Goal: Task Accomplishment & Management: Manage account settings

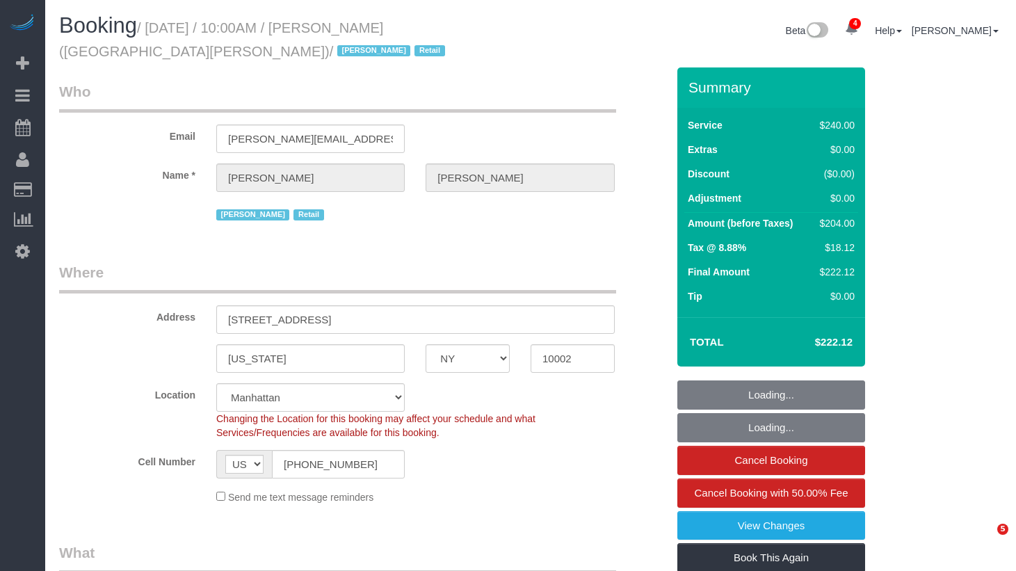
select select "NY"
select select "2"
select select "90"
select select "spot1"
select select "number:89"
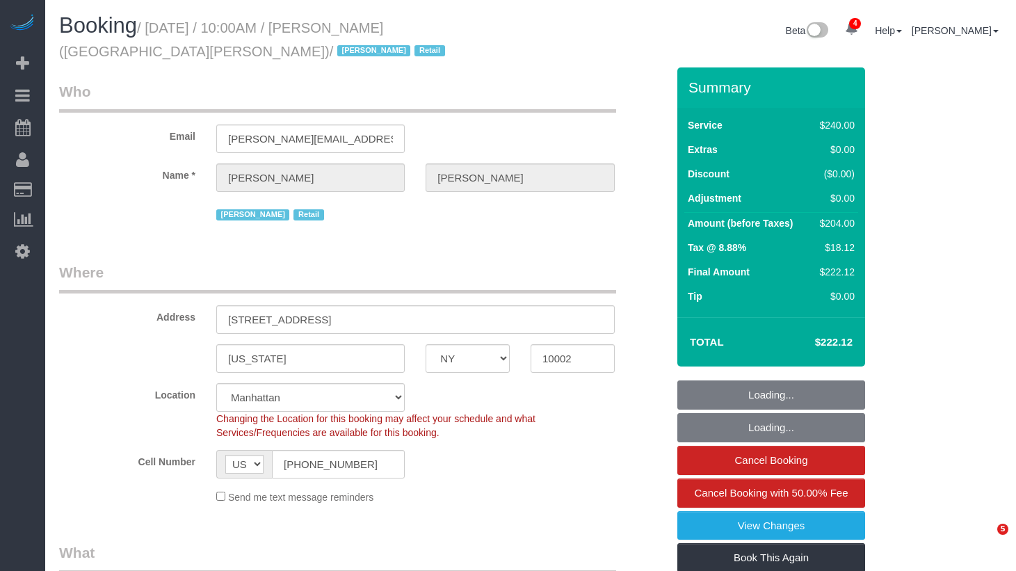
select select "number:90"
select select "number:15"
select select "number:7"
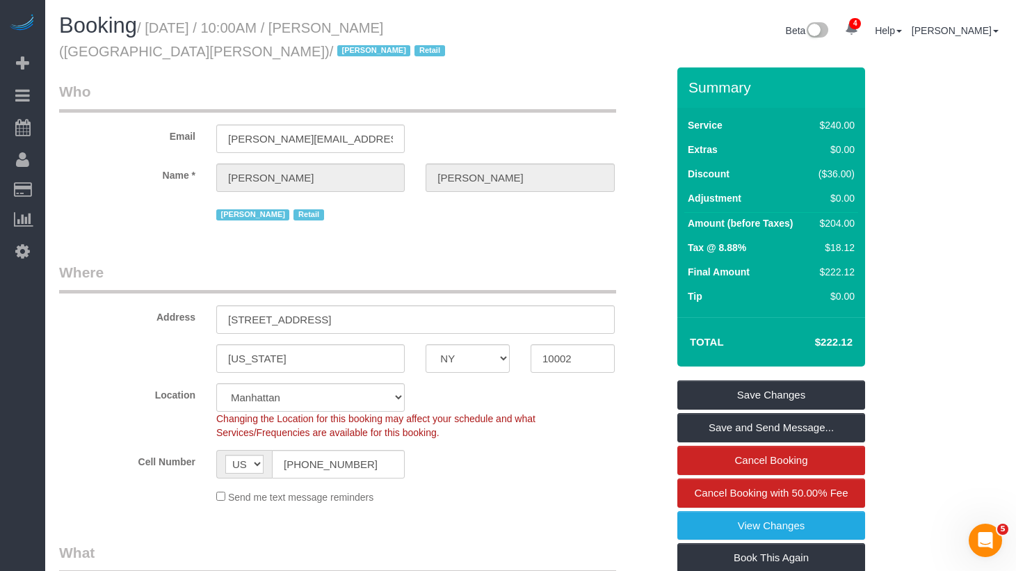
click at [424, 151] on div "Email brett@akila.la" at bounding box center [363, 117] width 629 height 72
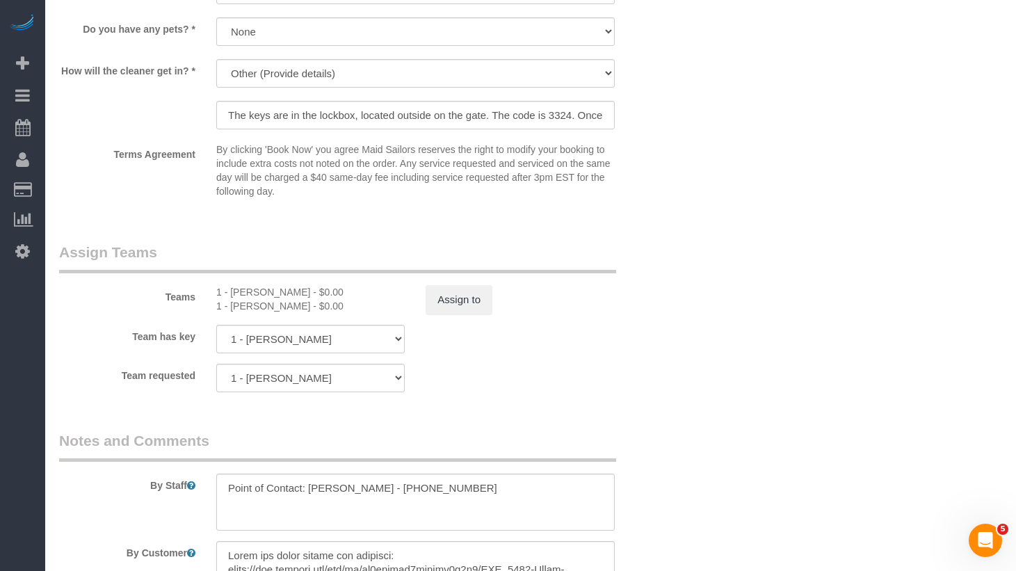
scroll to position [1467, 0]
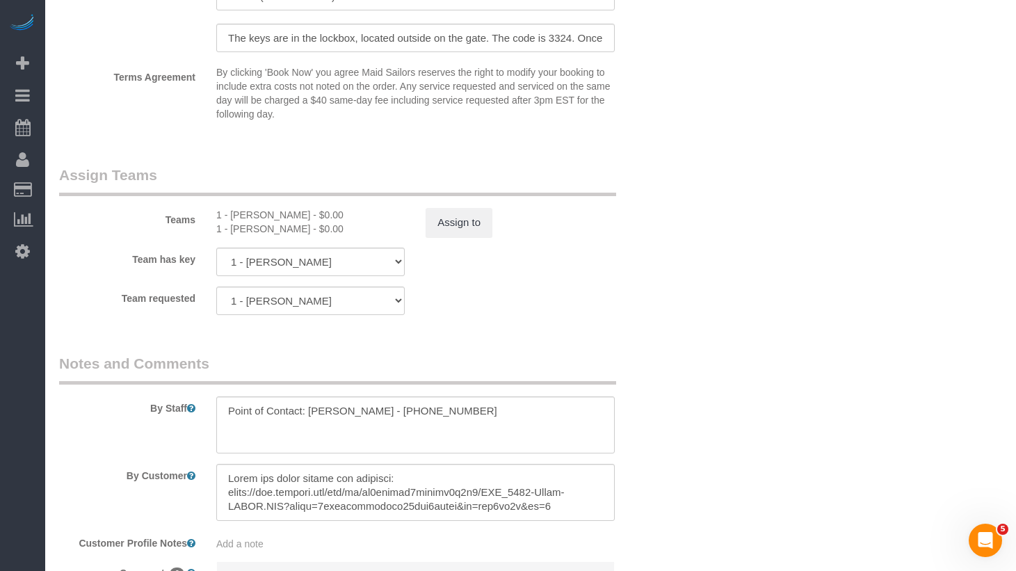
click at [342, 79] on p "By clicking 'Book Now' you agree Maid Sailors reserves the right to modify your…" at bounding box center [415, 93] width 399 height 56
click at [385, 45] on input "The keys are in the lockbox, located outside on the gate. The code is 3324. Onc…" at bounding box center [415, 38] width 399 height 29
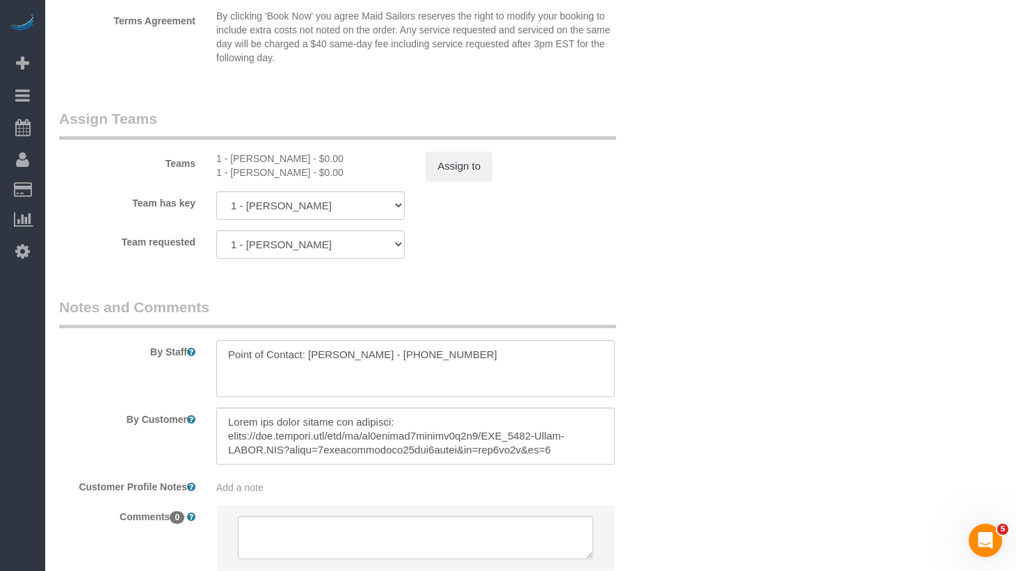
scroll to position [1527, 0]
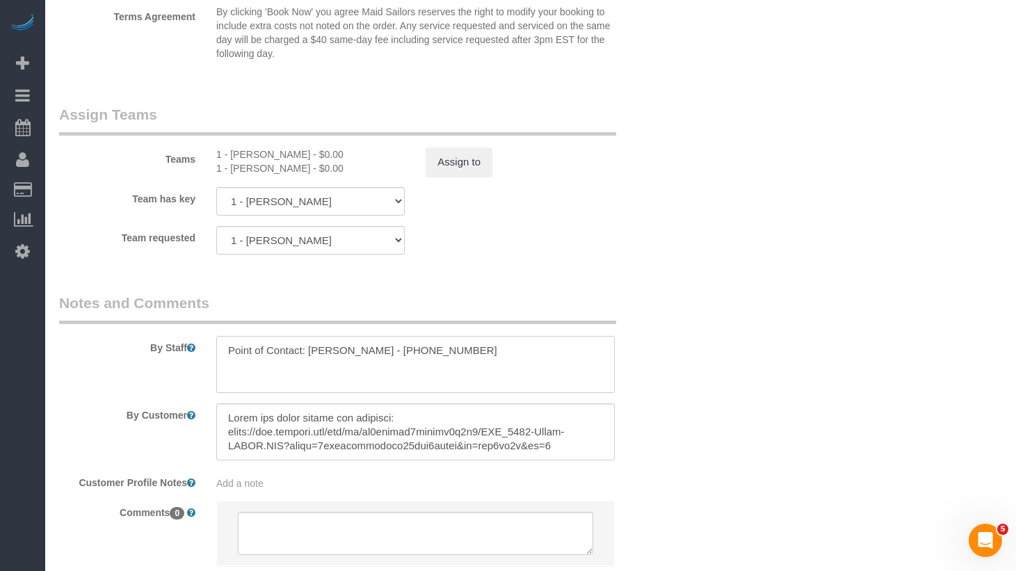
click at [442, 346] on textarea at bounding box center [415, 364] width 399 height 57
drag, startPoint x: 464, startPoint y: 348, endPoint x: 369, endPoint y: 345, distance: 95.3
click at [362, 354] on textarea at bounding box center [415, 365] width 399 height 57
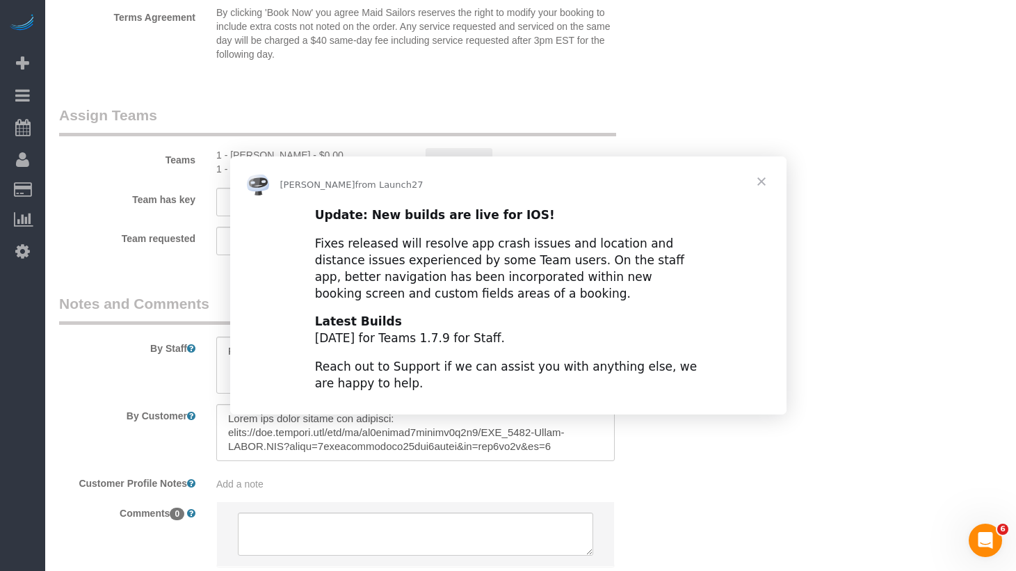
scroll to position [0, 0]
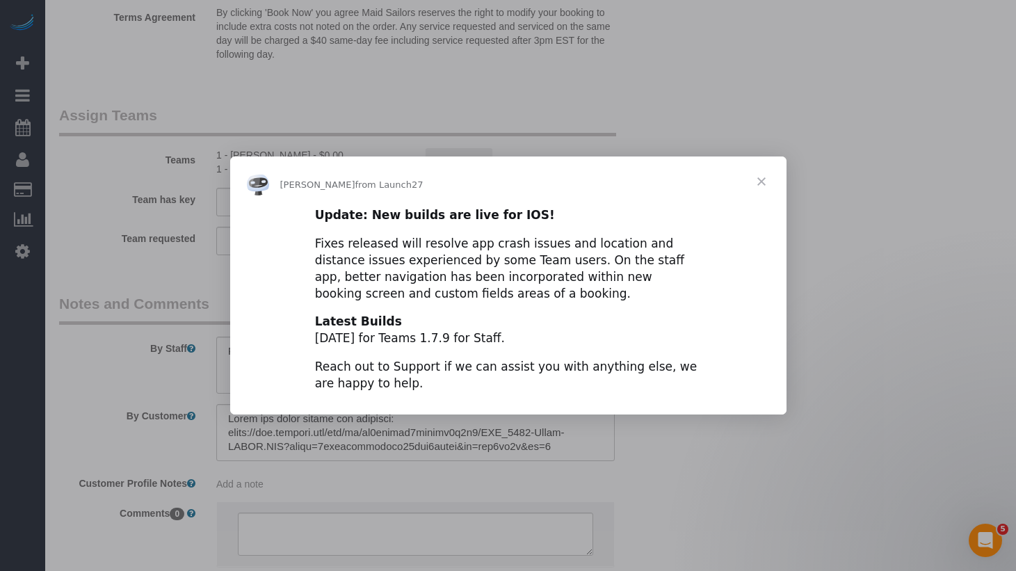
click at [762, 178] on span "Close" at bounding box center [762, 182] width 50 height 50
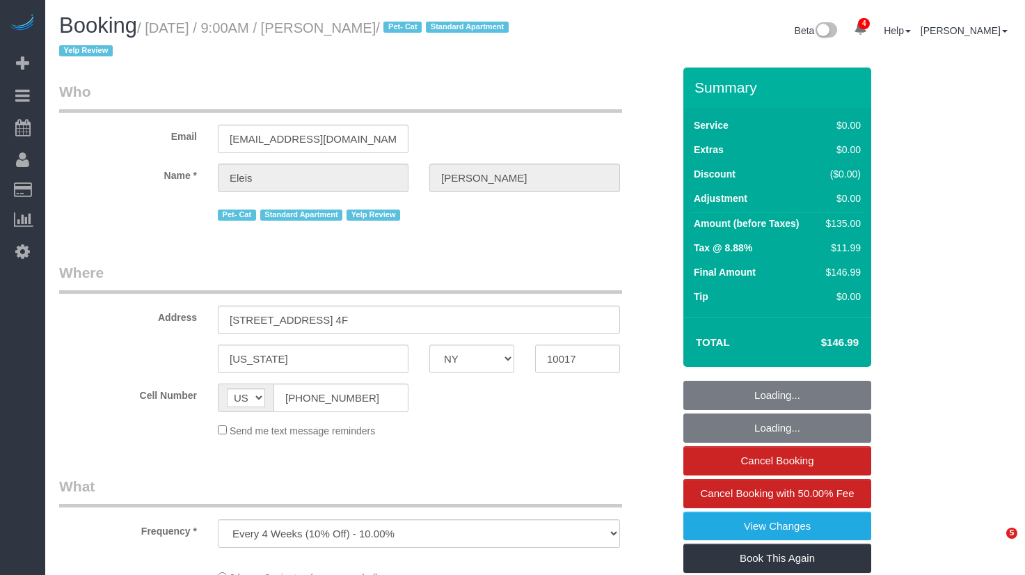
select select "NY"
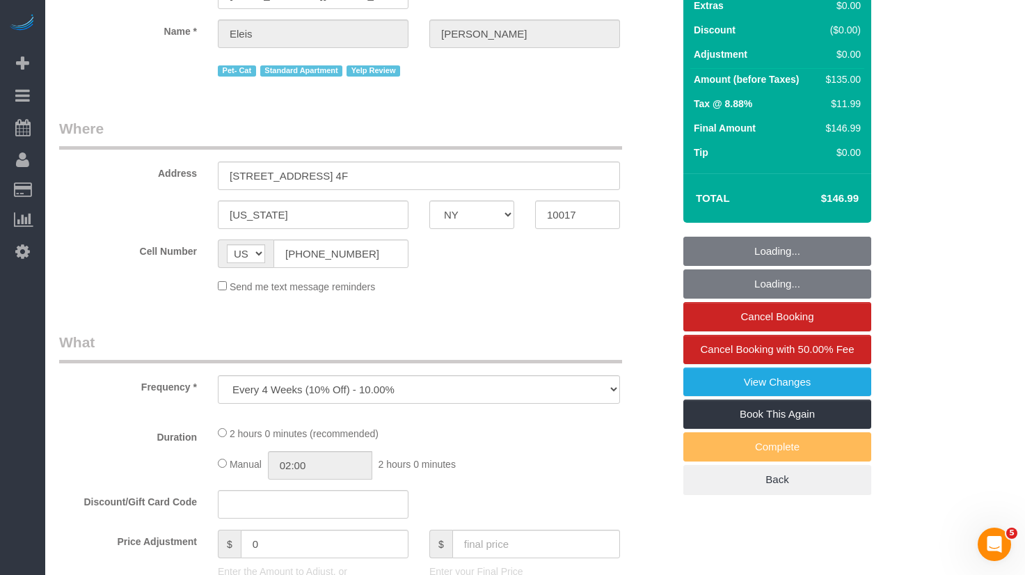
select select "number:58"
select select "number:75"
select select "number:14"
select select "number:5"
select select "number:21"
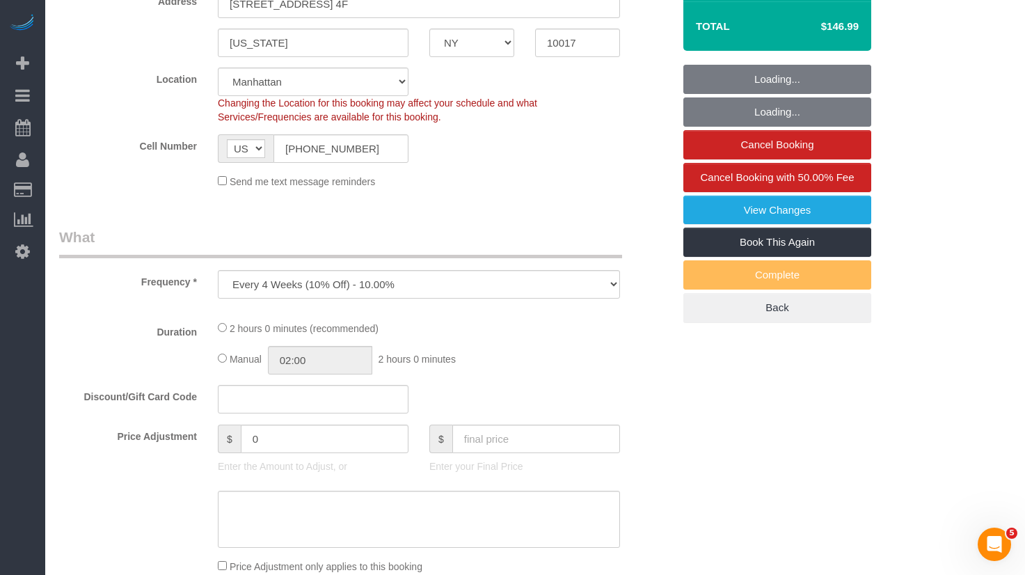
select select "object:841"
select select "string:stripe-card_1CIGaX4VGloSiKo7kwmxmGzp"
select select "1"
select select "spot1"
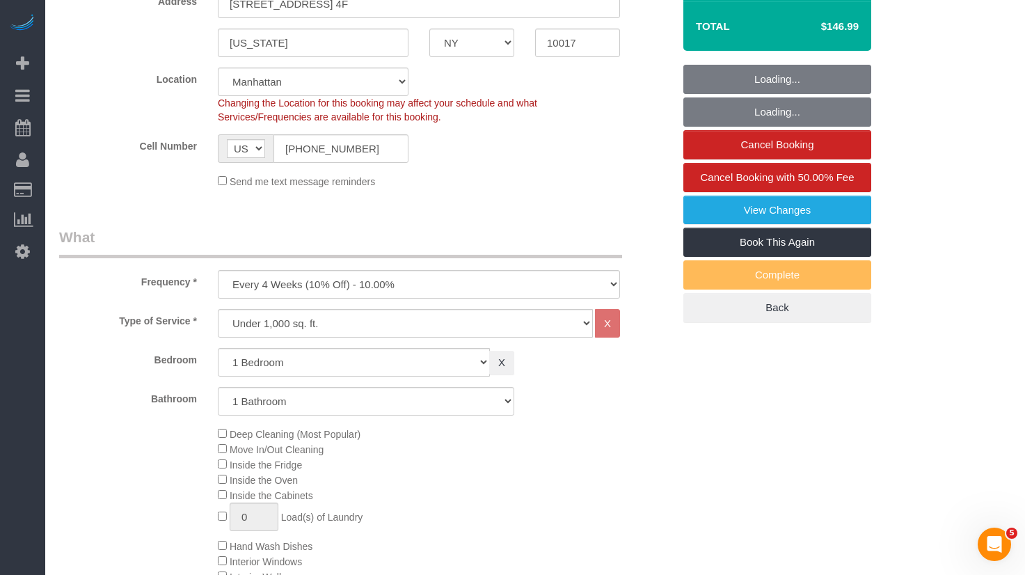
select select "1"
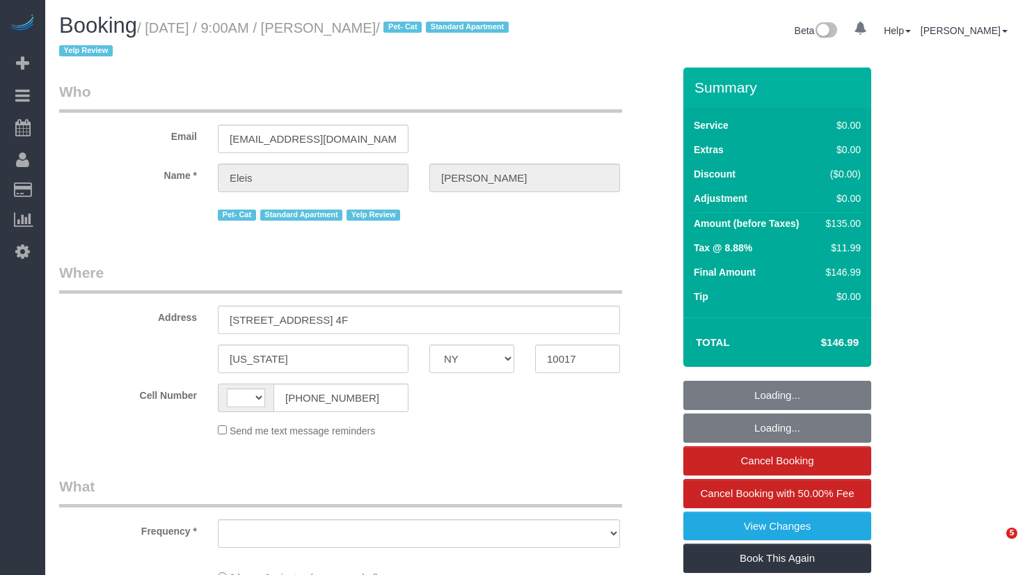
select select "NY"
select select "string:US"
select select "number:58"
select select "number:75"
select select "number:14"
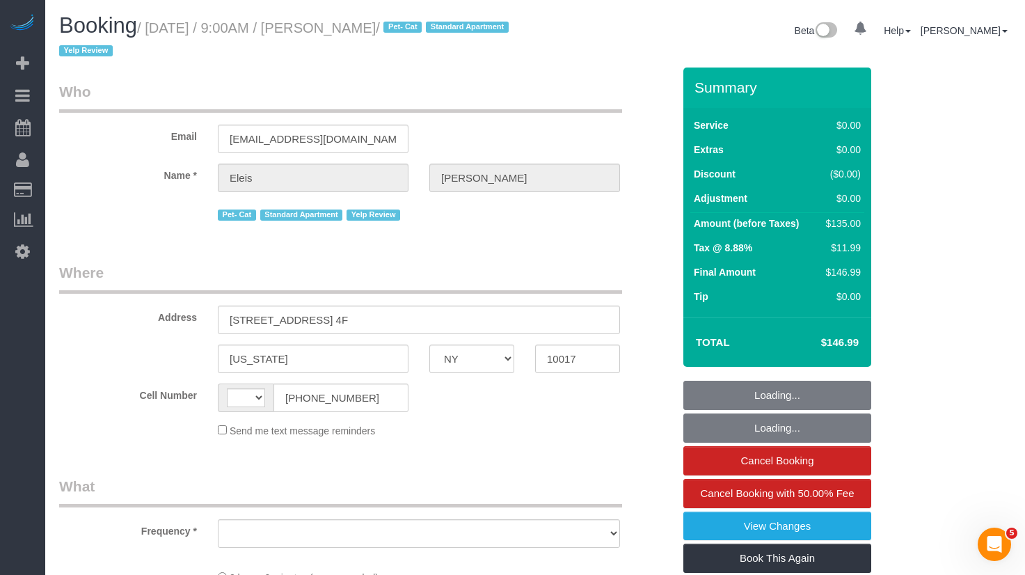
select select "number:5"
select select "number:21"
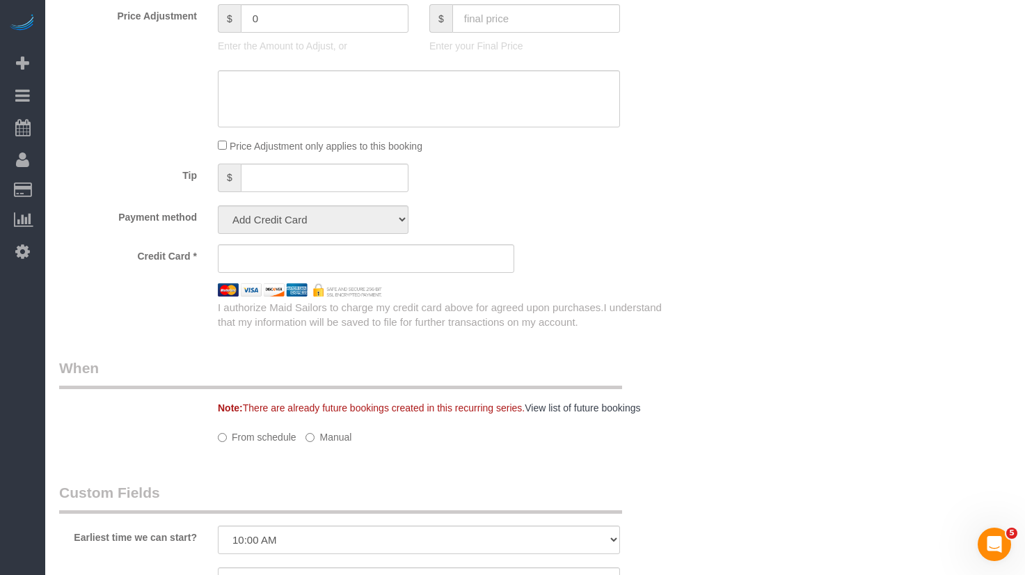
select select "object:837"
select select "string:stripe-card_1CIGaX4VGloSiKo7kwmxmGzp"
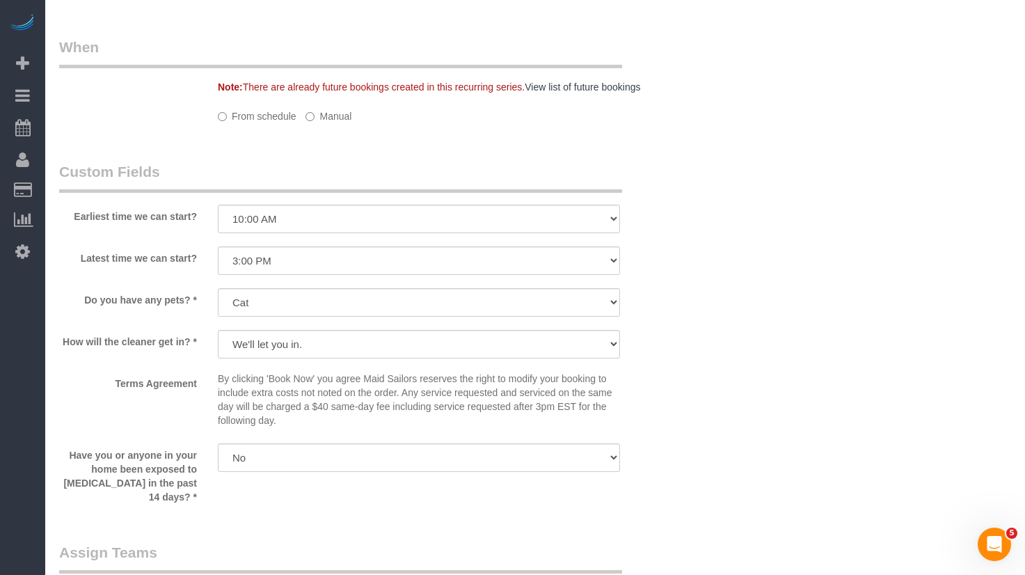
select select "spot1"
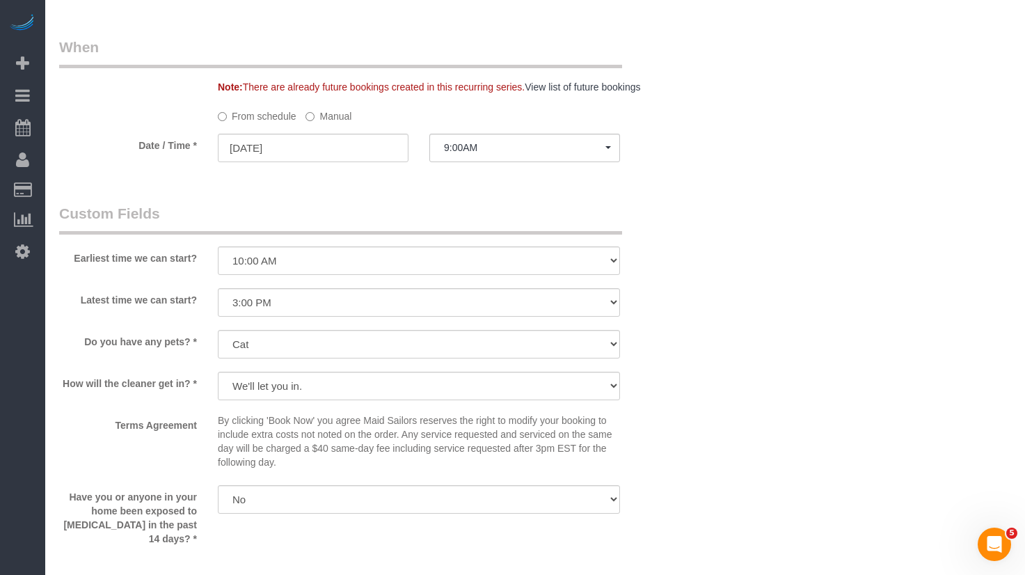
select select "object:1354"
select select "1"
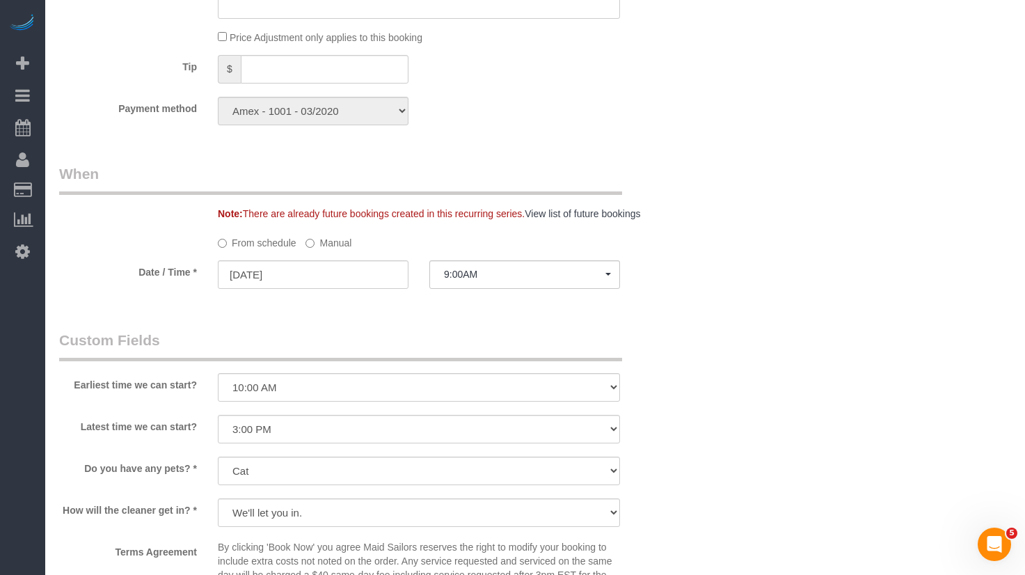
select select "1"
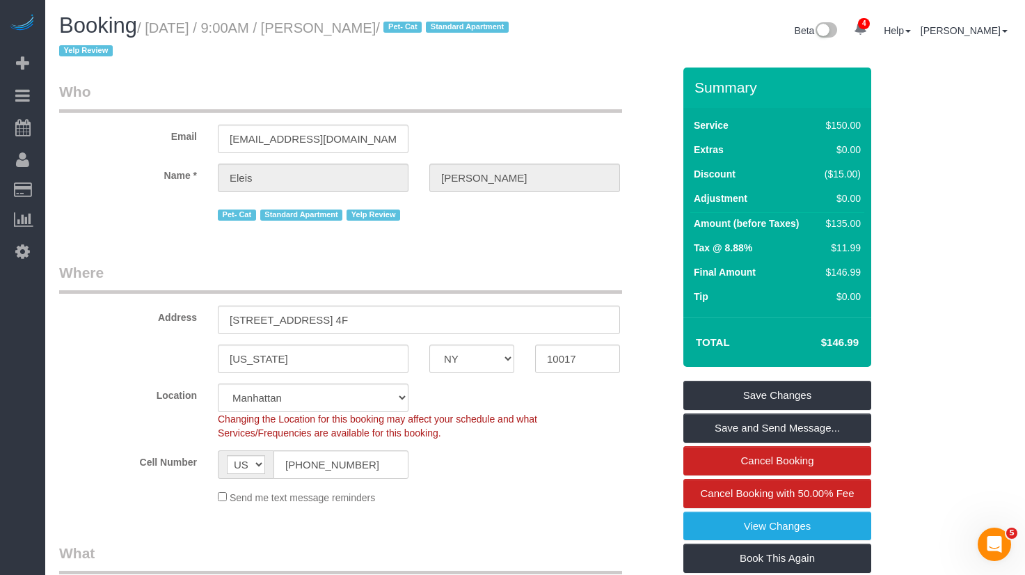
click at [455, 265] on legend "Where" at bounding box center [340, 277] width 563 height 31
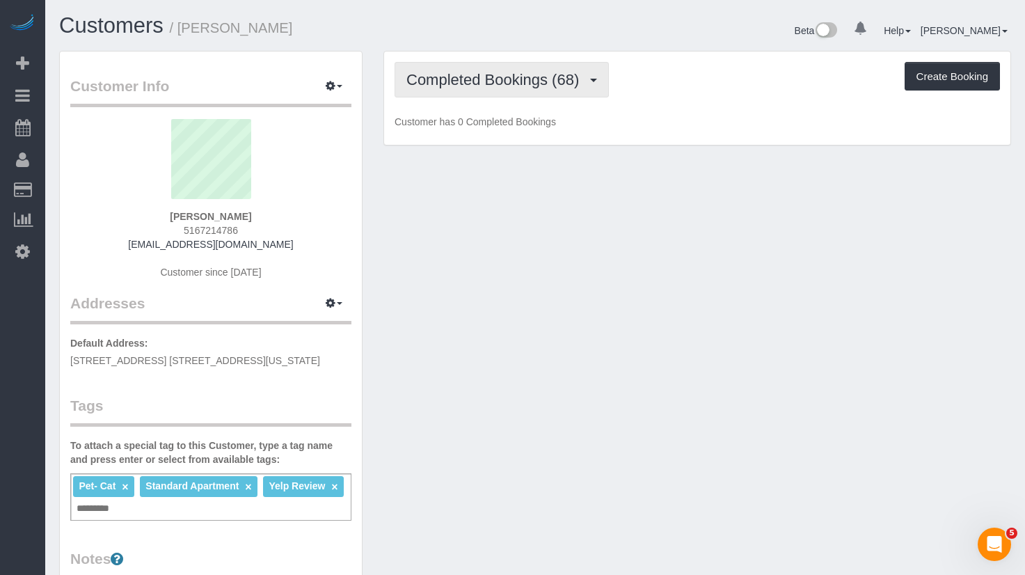
click at [489, 88] on button "Completed Bookings (68)" at bounding box center [501, 79] width 214 height 35
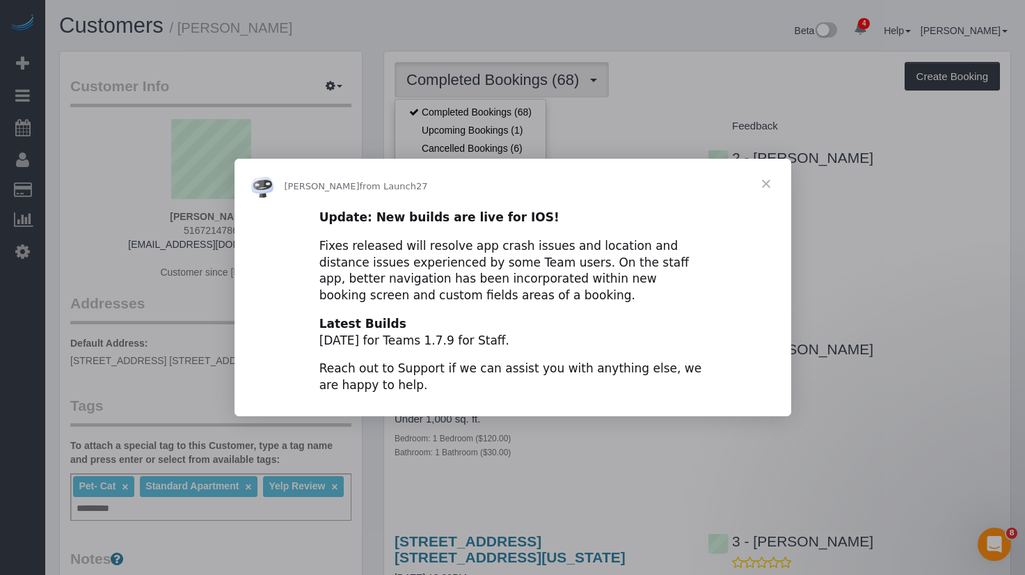
click at [765, 182] on span "Close" at bounding box center [766, 184] width 50 height 50
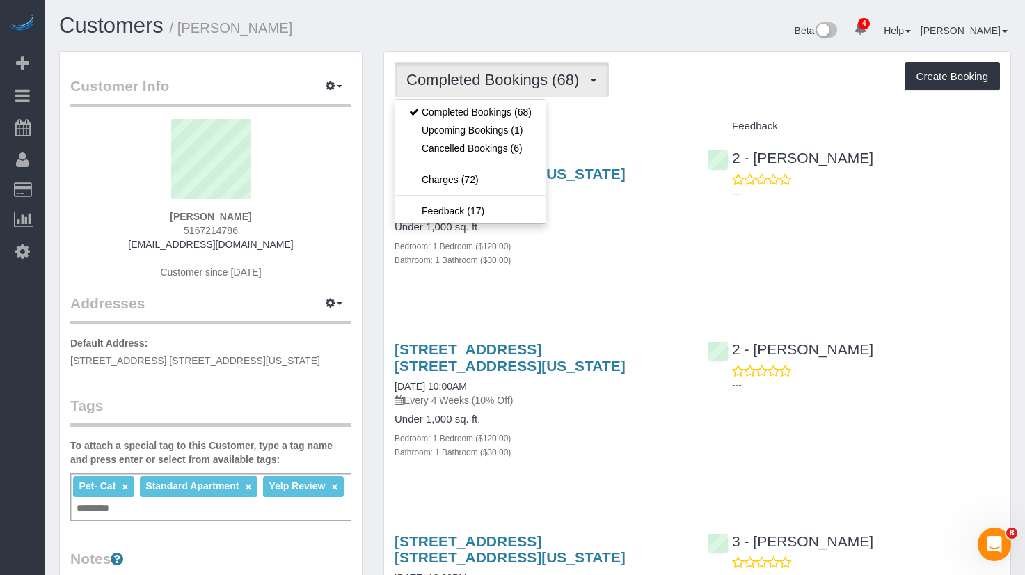
click at [689, 95] on div "Completed Bookings (68) Completed Bookings (68) Upcoming Bookings (1) Cancelled…" at bounding box center [696, 79] width 605 height 35
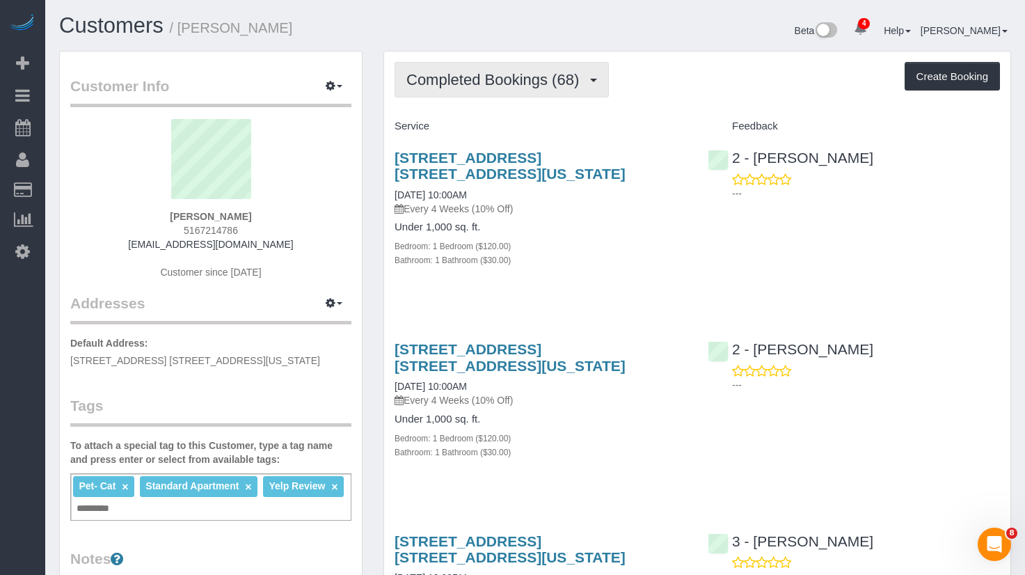
click at [545, 77] on span "Completed Bookings (68)" at bounding box center [495, 79] width 179 height 17
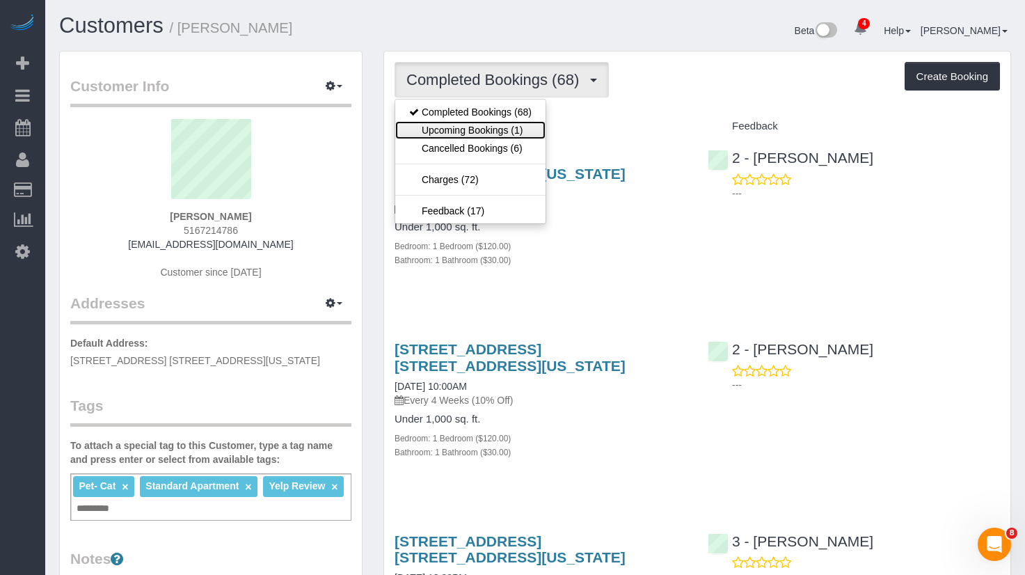
click at [510, 122] on link "Upcoming Bookings (1)" at bounding box center [470, 130] width 150 height 18
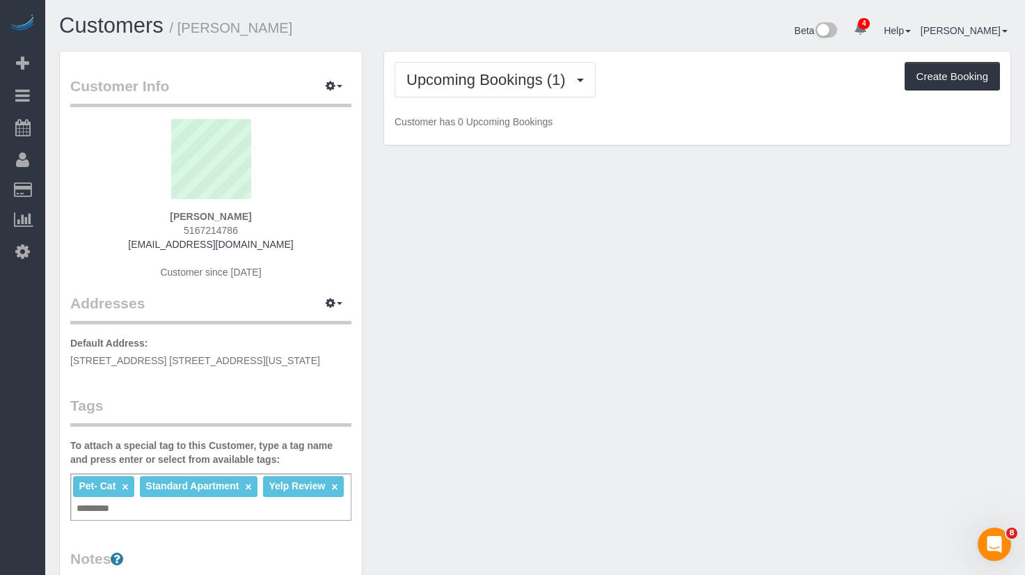
click at [662, 60] on div "Upcoming Bookings (1) Completed Bookings (68) Upcoming Bookings (1) Cancelled B…" at bounding box center [697, 98] width 626 height 94
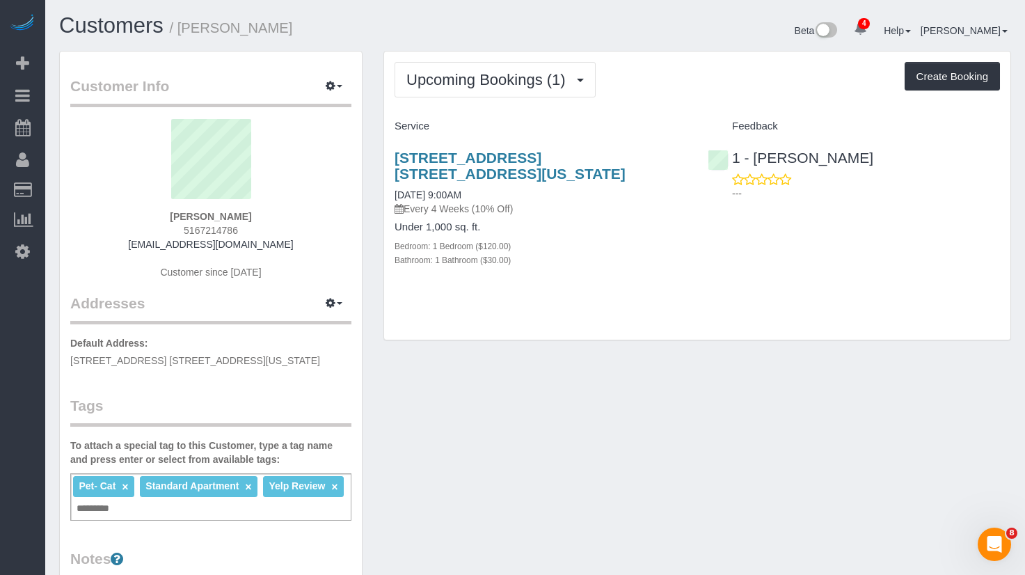
click at [498, 312] on div "Upcoming Bookings (1) Completed Bookings (68) Upcoming Bookings (1) Cancelled B…" at bounding box center [697, 195] width 626 height 289
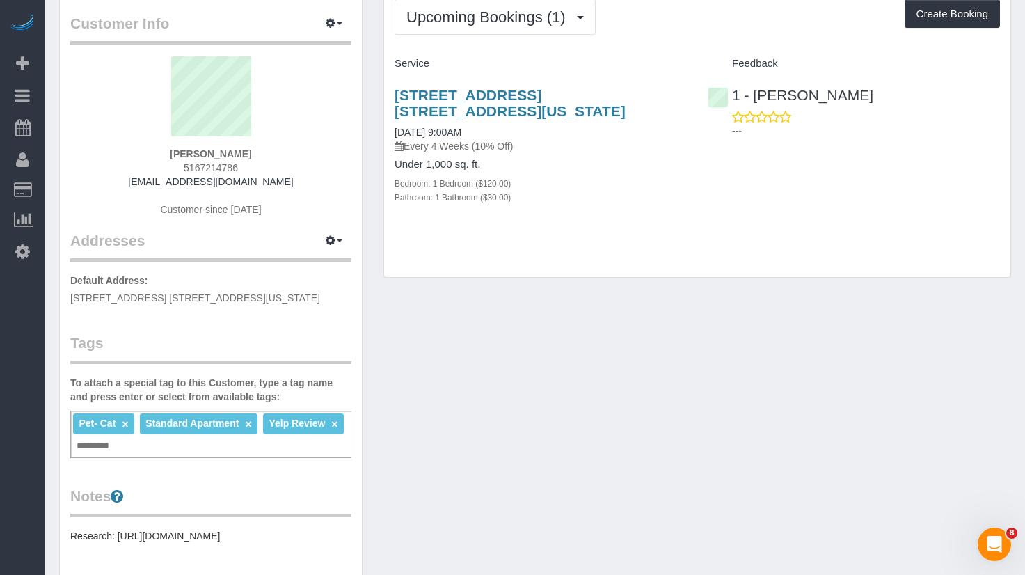
scroll to position [65, 0]
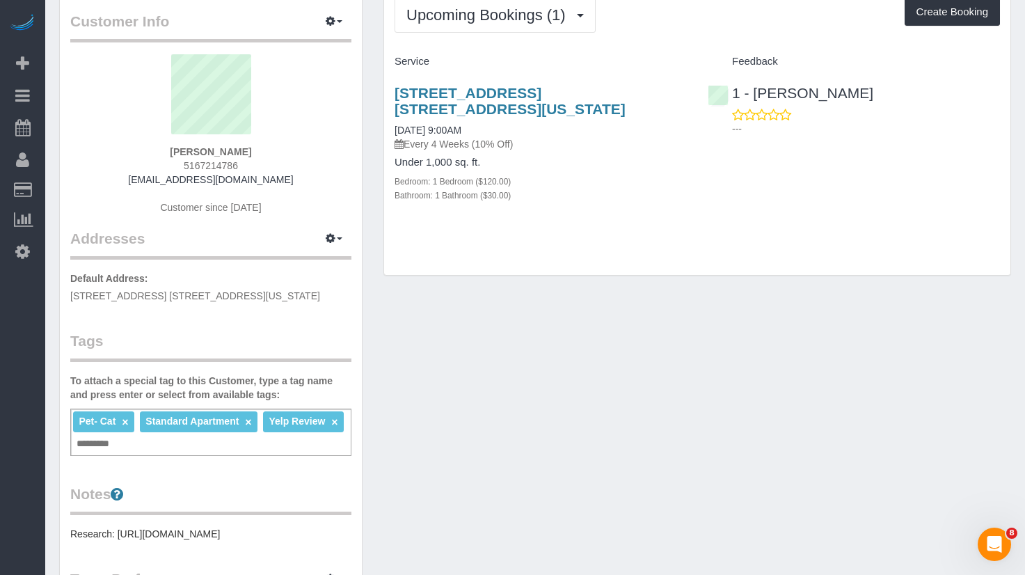
click at [185, 449] on div "Pet- Cat × Standard Apartment × Yelp Review × Add a tag" at bounding box center [210, 431] width 281 height 47
type input "*"
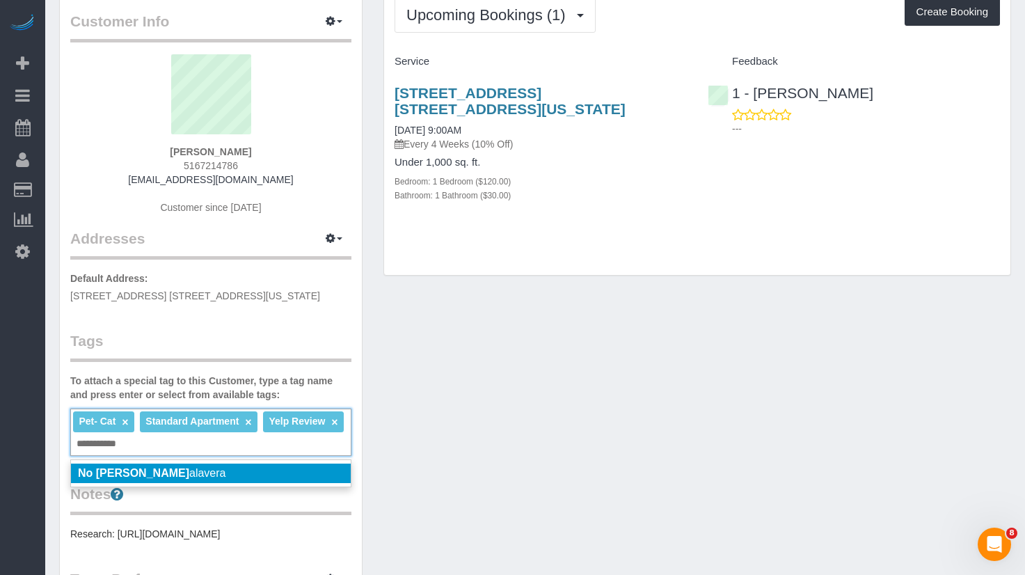
type input "**********"
click at [246, 467] on li "No Julian T alavera" at bounding box center [211, 472] width 280 height 19
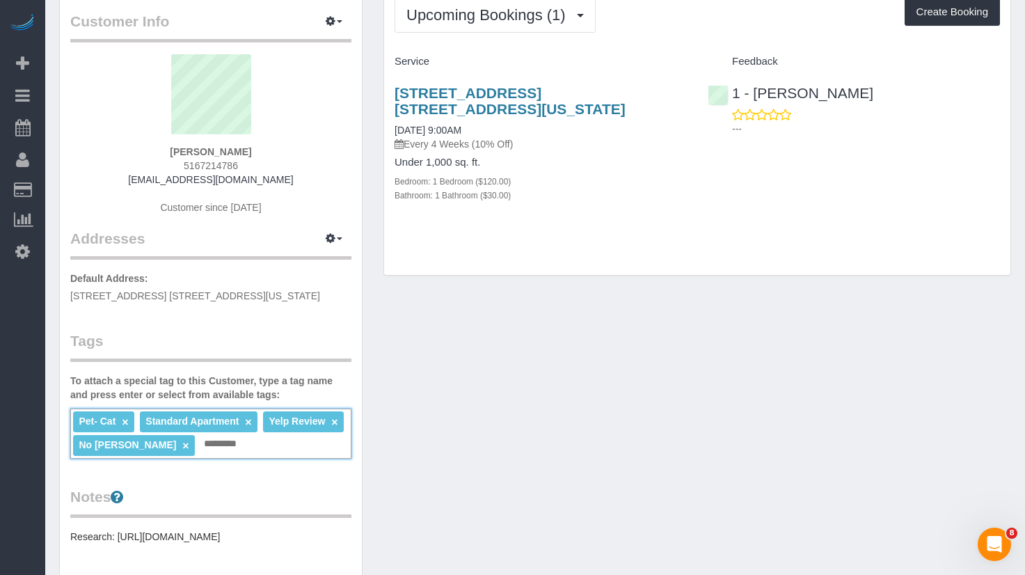
click at [550, 427] on div "Customer Info Edit Contact Info Send Message Email Preferences Special Sales Ta…" at bounding box center [535, 463] width 972 height 954
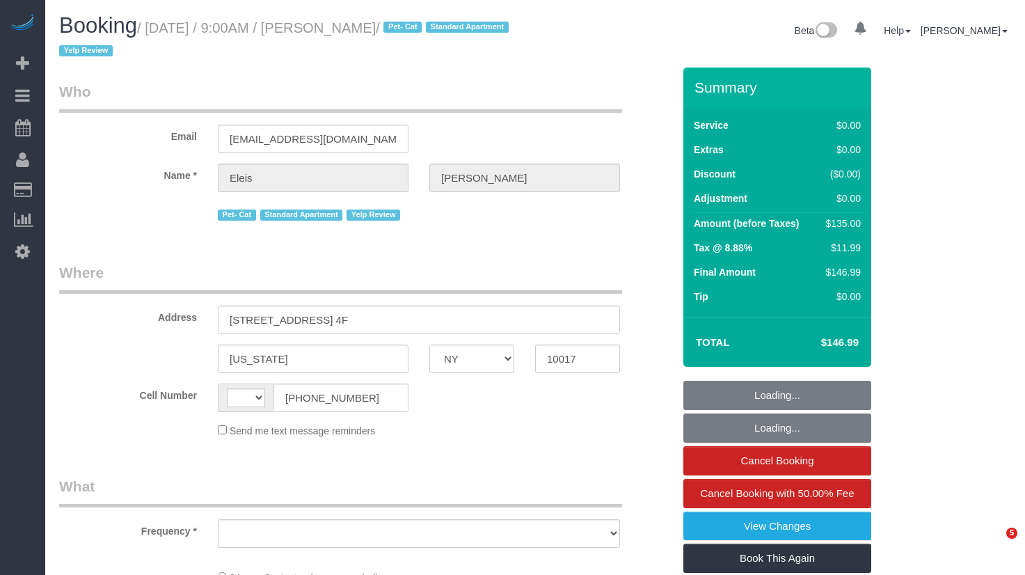
select select "NY"
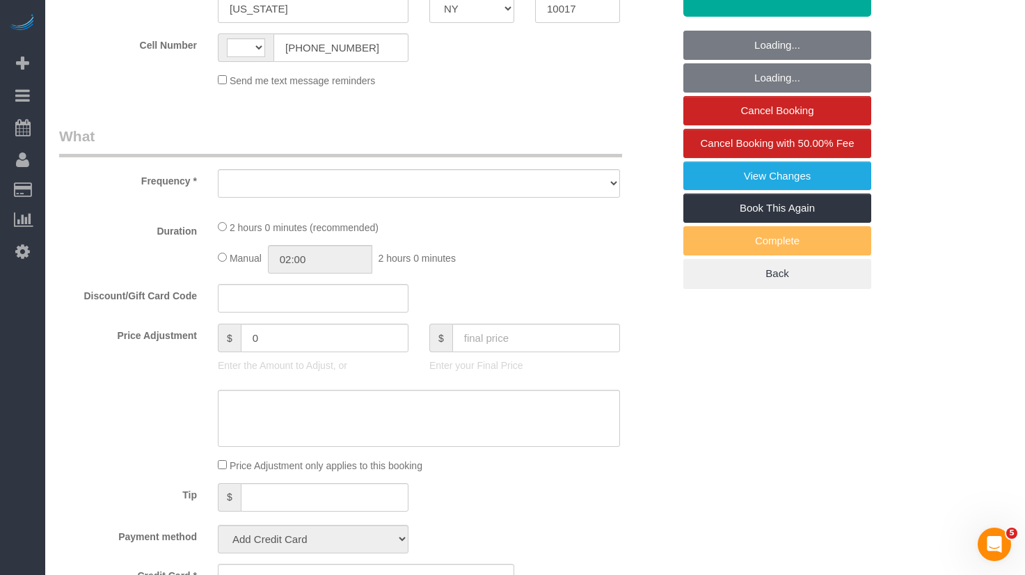
select select "string:[GEOGRAPHIC_DATA]"
select select "number:58"
select select "number:75"
select select "number:14"
select select "number:5"
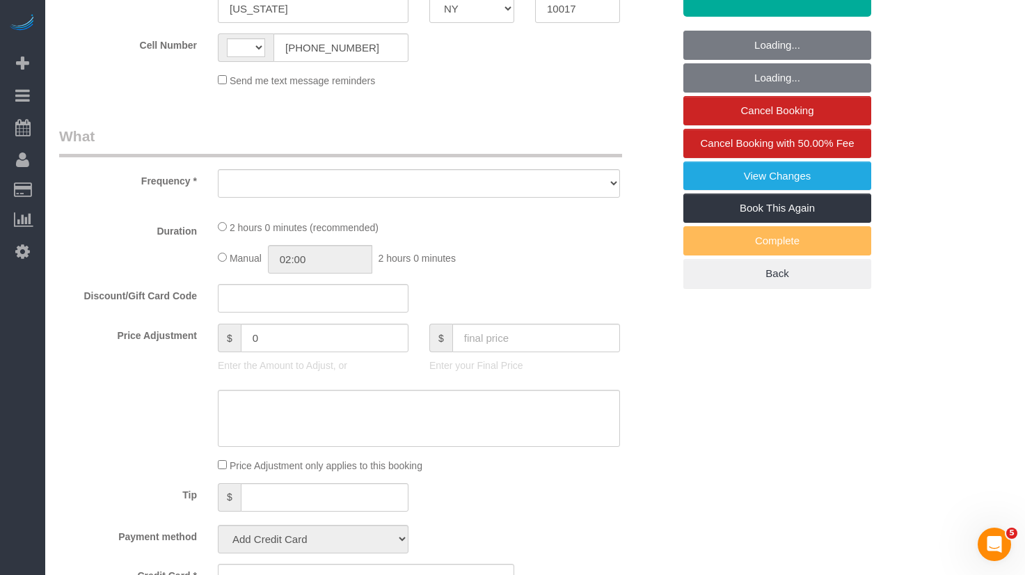
select select "number:21"
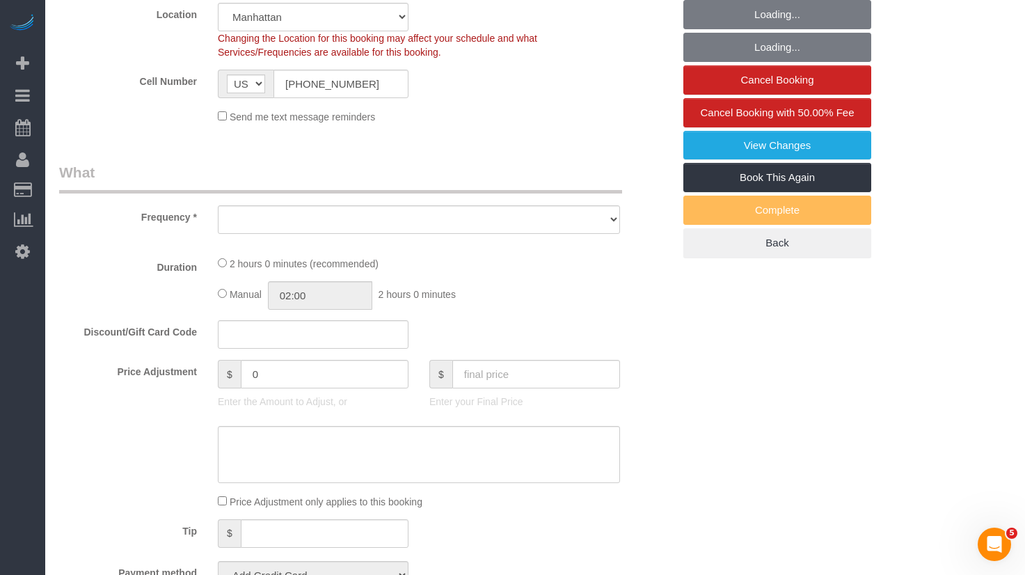
select select "string:stripe-card_1CIGaX4VGloSiKo7kwmxmGzp"
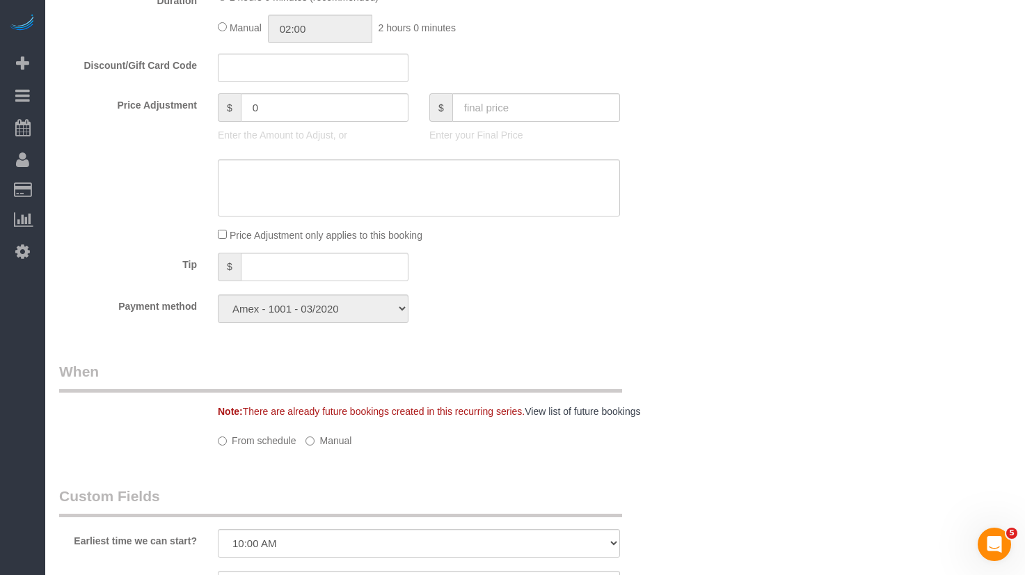
select select "object:1250"
select select "1"
select select "spot1"
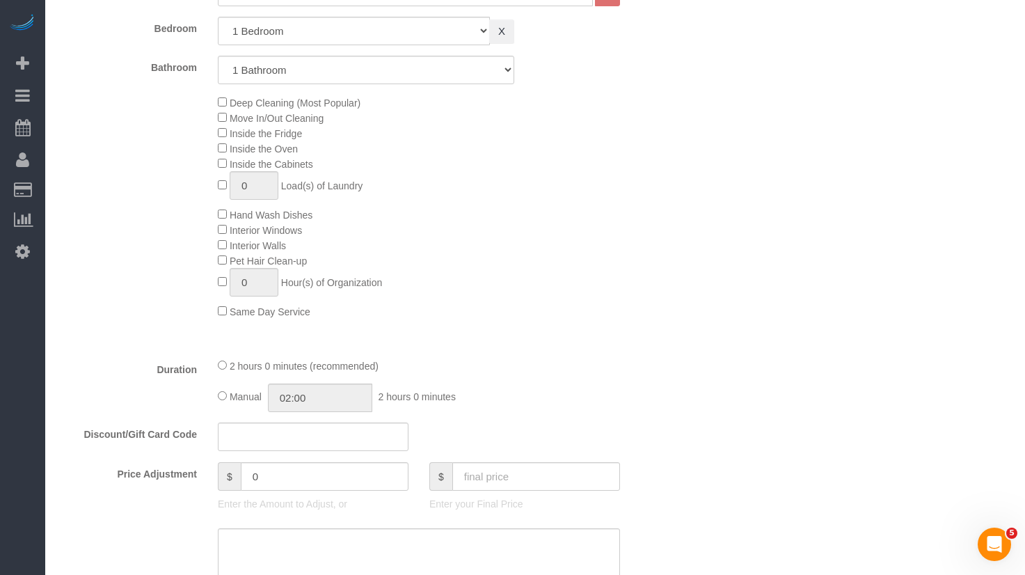
select select "object:1354"
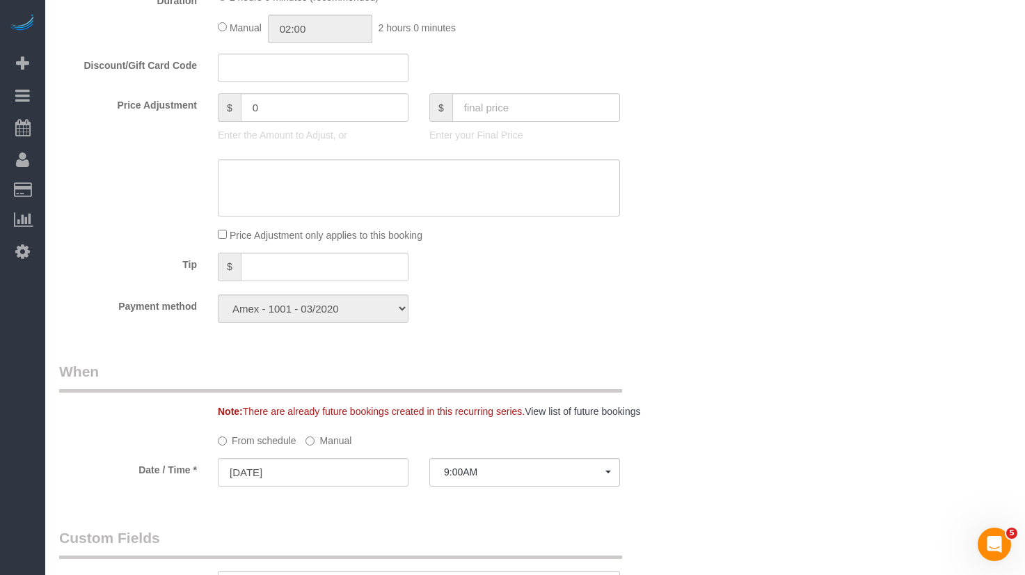
select select "1"
click at [298, 266] on input "text" at bounding box center [325, 266] width 168 height 29
type input "-20"
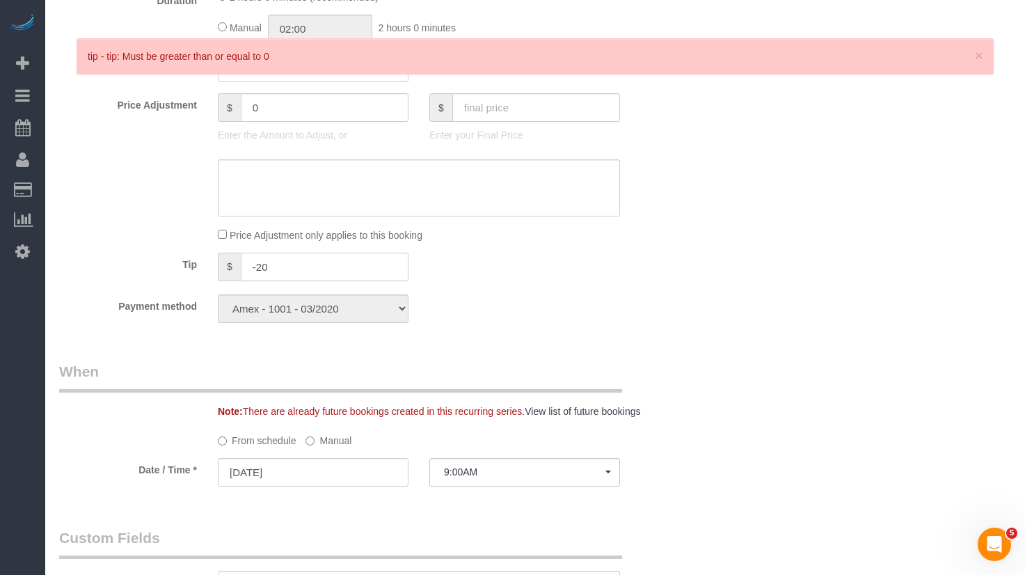
drag, startPoint x: 307, startPoint y: 262, endPoint x: 187, endPoint y: 263, distance: 119.6
click at [186, 263] on div "Tip $ -20" at bounding box center [366, 267] width 634 height 31
click at [339, 110] on input "0" at bounding box center [325, 107] width 168 height 29
paste input "text"
drag, startPoint x: 339, startPoint y: 108, endPoint x: 201, endPoint y: 99, distance: 138.0
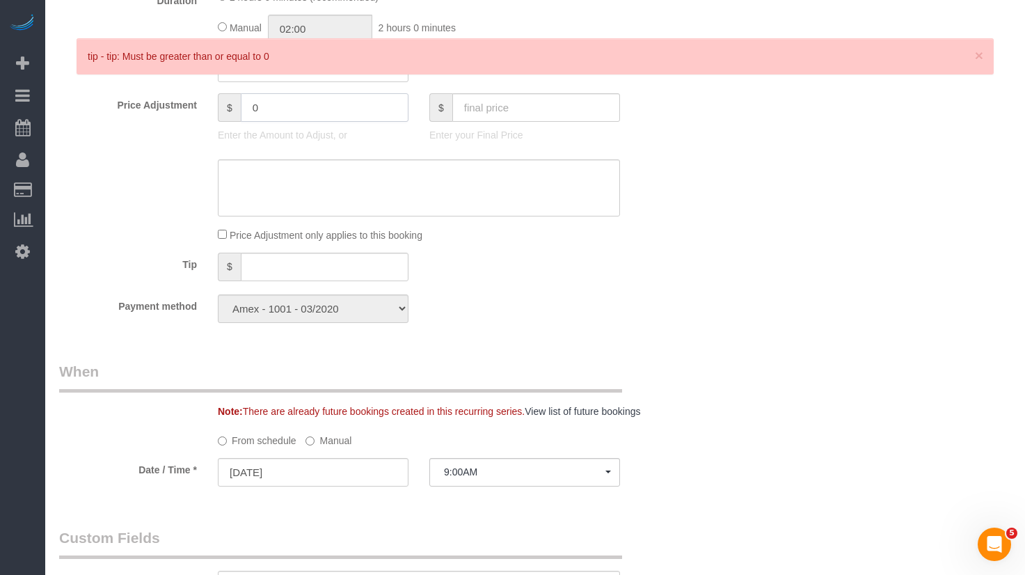
click at [201, 99] on div "Price Adjustment $ 0 Enter the Amount to Adjust, or $ Enter your Final Price" at bounding box center [366, 121] width 634 height 56
paste input "-2"
type input "-20"
click at [326, 173] on textarea at bounding box center [419, 187] width 402 height 57
click at [425, 196] on textarea at bounding box center [419, 187] width 402 height 57
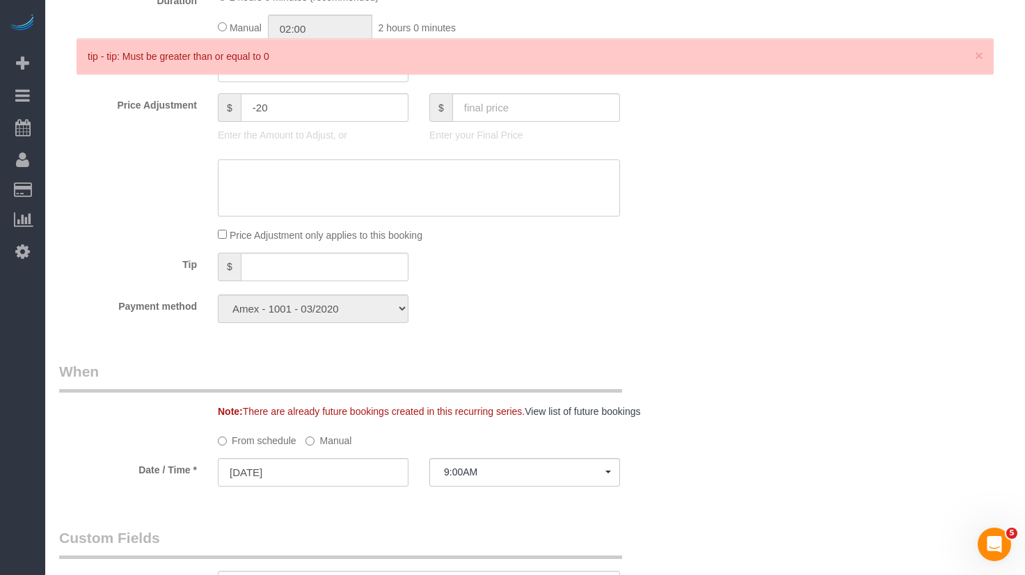
click at [404, 189] on textarea at bounding box center [419, 187] width 402 height 57
type textarea "Price adjustment for the trash that was not taken out."
click at [700, 353] on div "Who Email eleisbrennan@gmail.com Name * Eleis Brennan Pet- Cat Standard Apartme…" at bounding box center [535, 240] width 952 height 2377
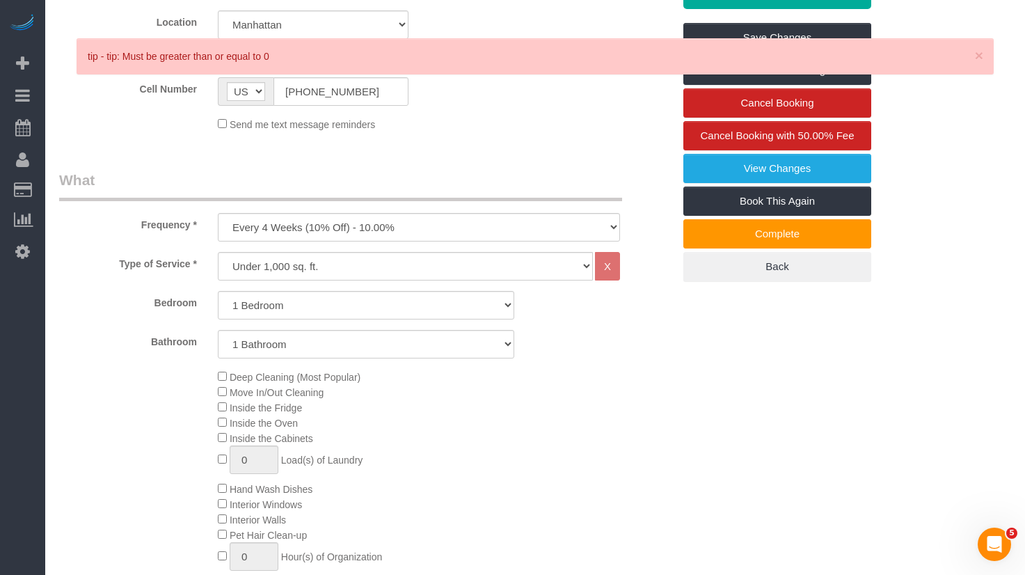
scroll to position [168, 0]
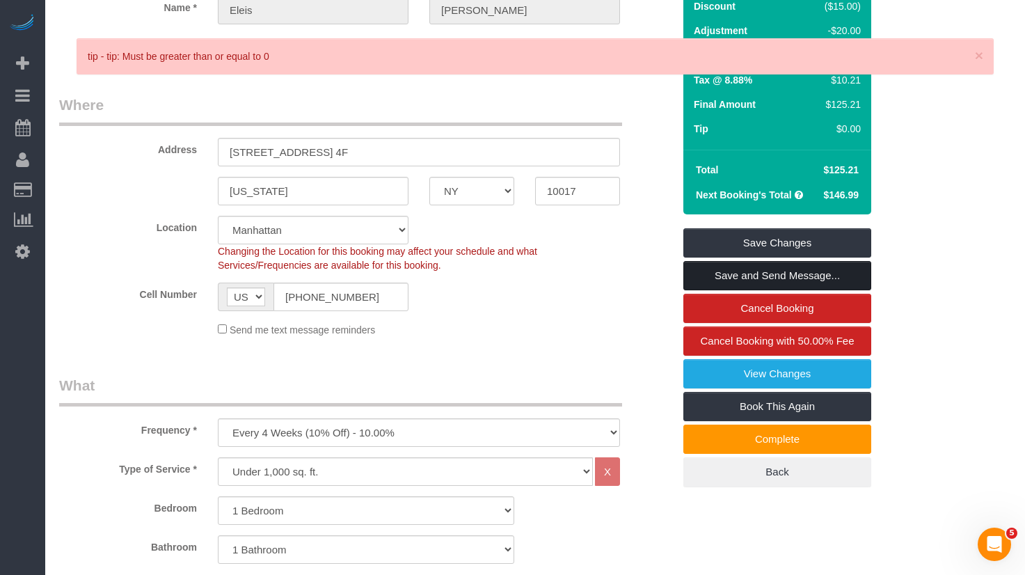
click at [739, 273] on link "Save and Send Message..." at bounding box center [777, 275] width 188 height 29
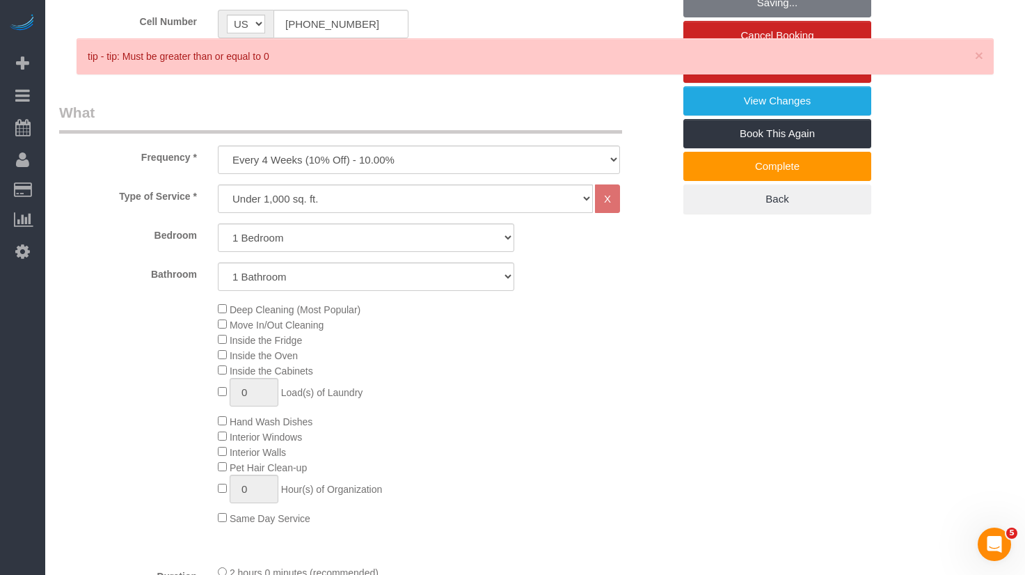
scroll to position [764, 0]
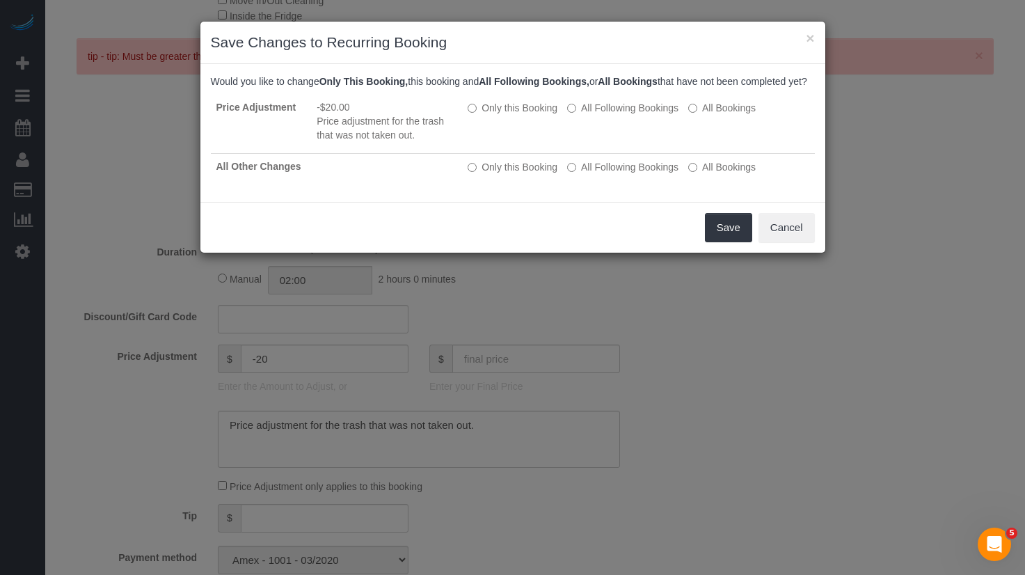
click at [980, 54] on div "× Save Changes to Recurring Booking Would you like to change Only This Booking,…" at bounding box center [512, 287] width 1025 height 575
click at [735, 242] on button "Save" at bounding box center [728, 227] width 47 height 29
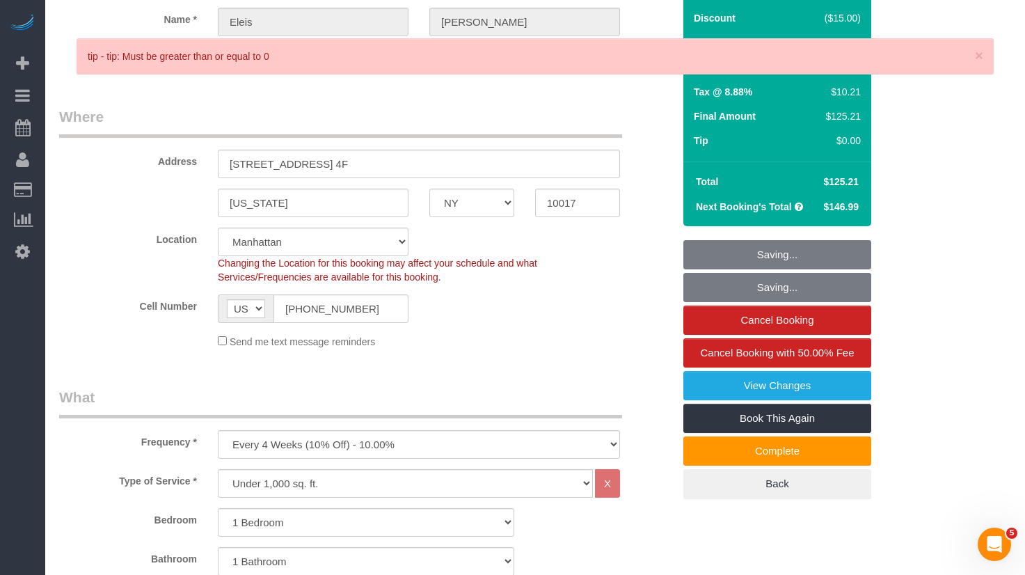
scroll to position [0, 0]
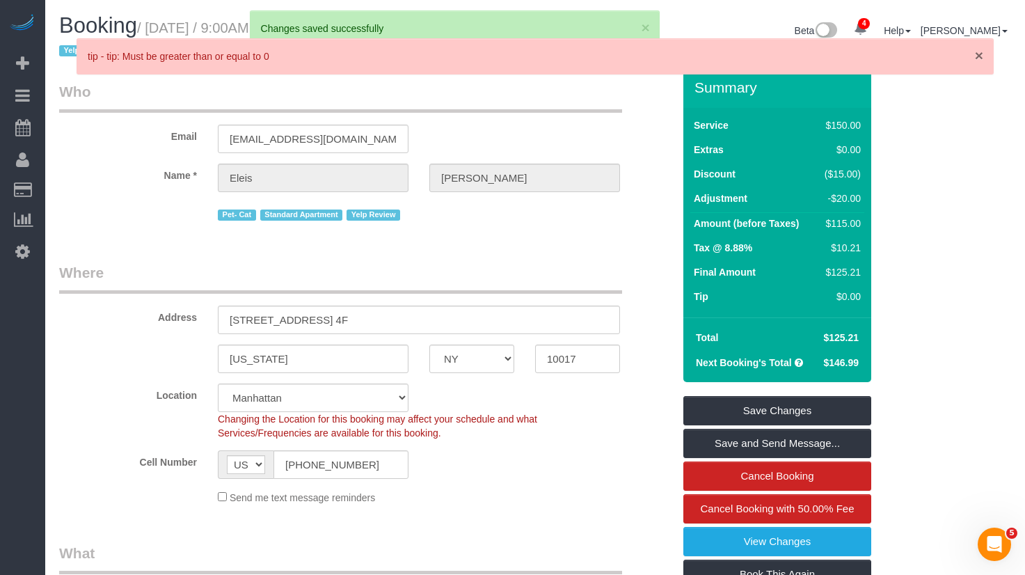
click at [976, 59] on span "×" at bounding box center [979, 55] width 8 height 16
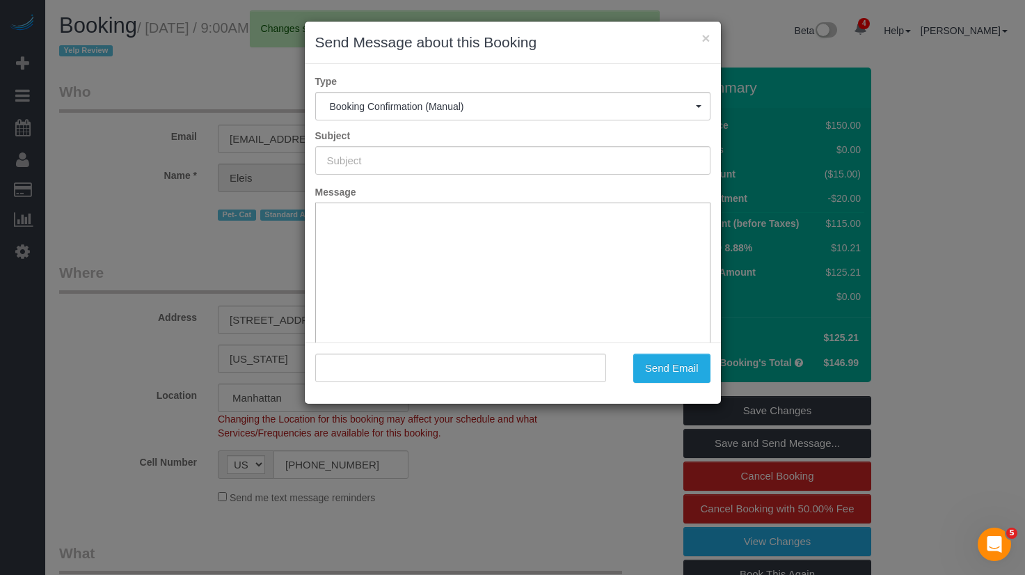
type input "Cleaning Confirmed for 08/27/2025 at 9:00am"
type input ""Eleis Brennan" <eleisbrennan@gmail.com>"
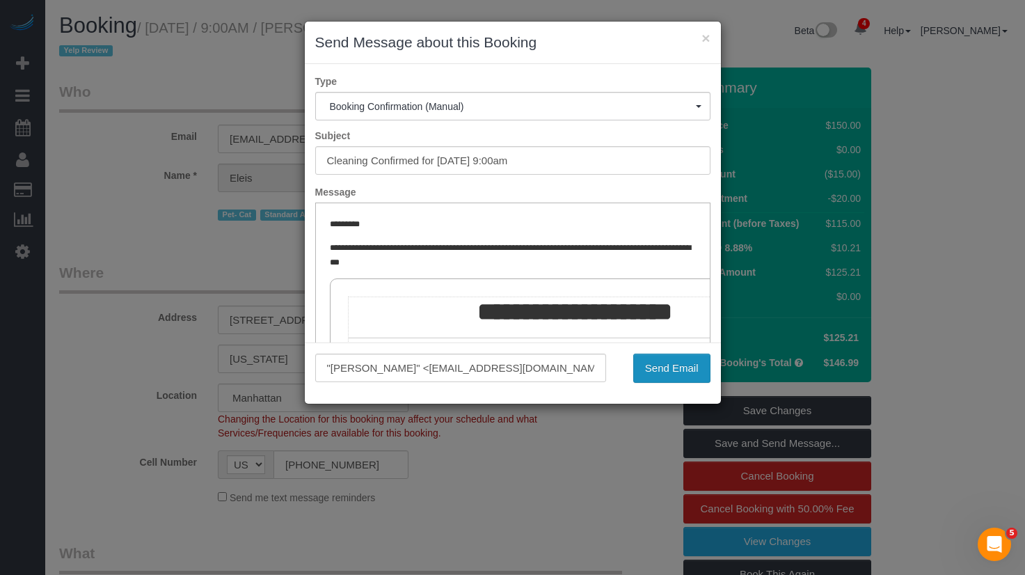
click at [664, 379] on button "Send Email" at bounding box center [671, 367] width 77 height 29
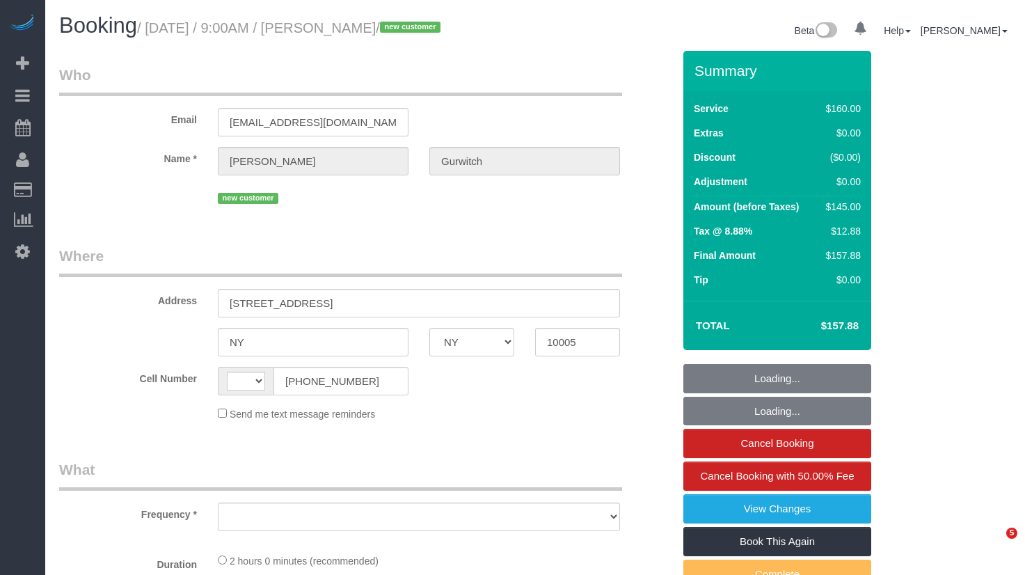
select select "NY"
select select "string:[GEOGRAPHIC_DATA]"
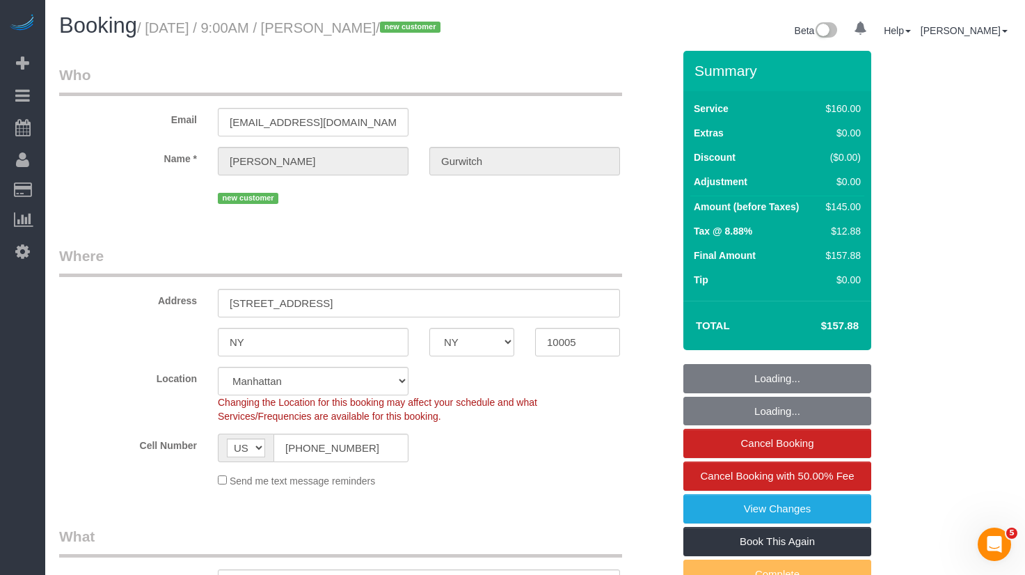
select select "string:stripe-pm_1S0k2z4VGloSiKo7qXcb9v0M"
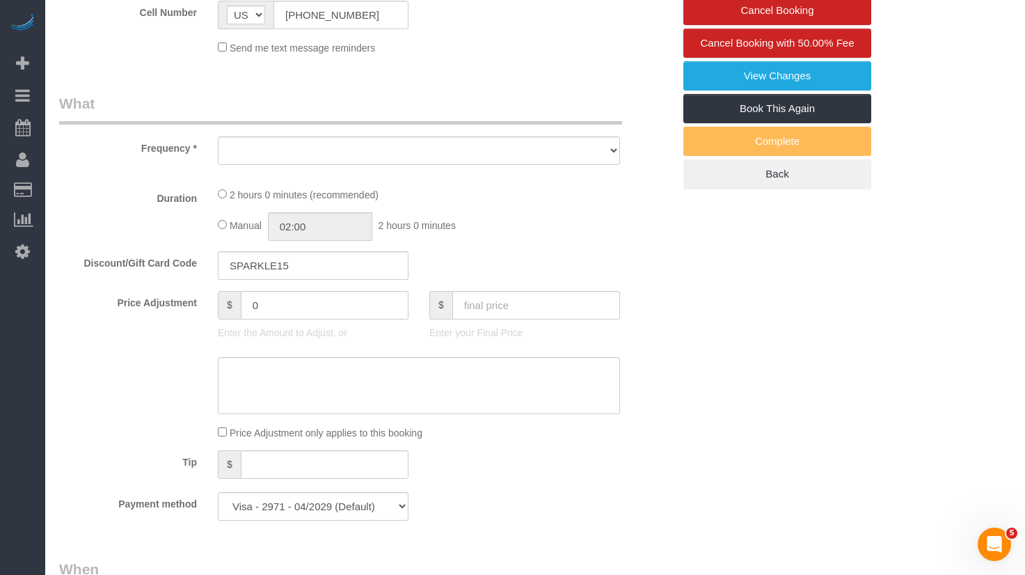
select select "object:662"
select select "number:56"
select select "number:73"
select select "number:15"
select select "number:5"
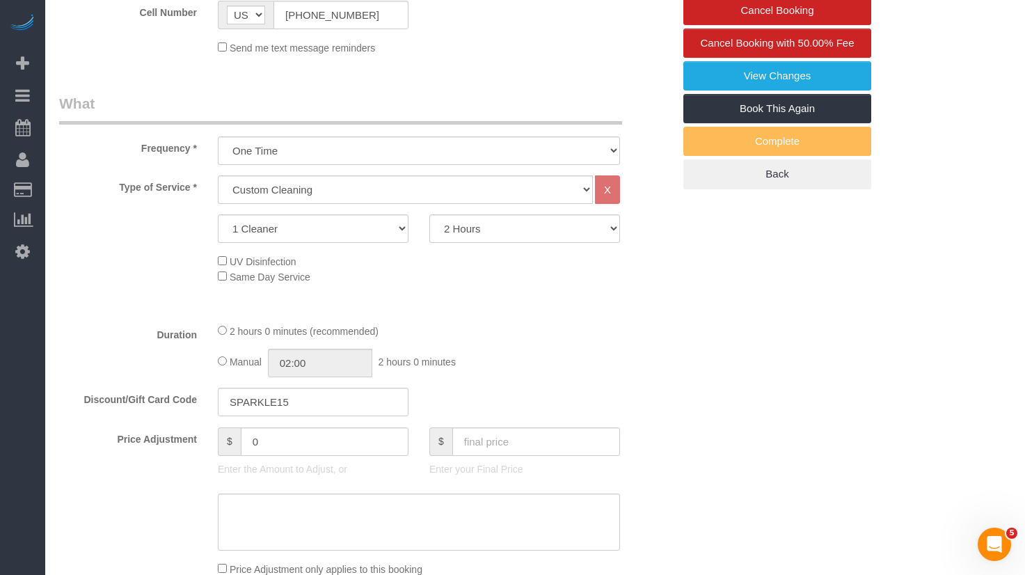
select select "object:1358"
select select "spot1"
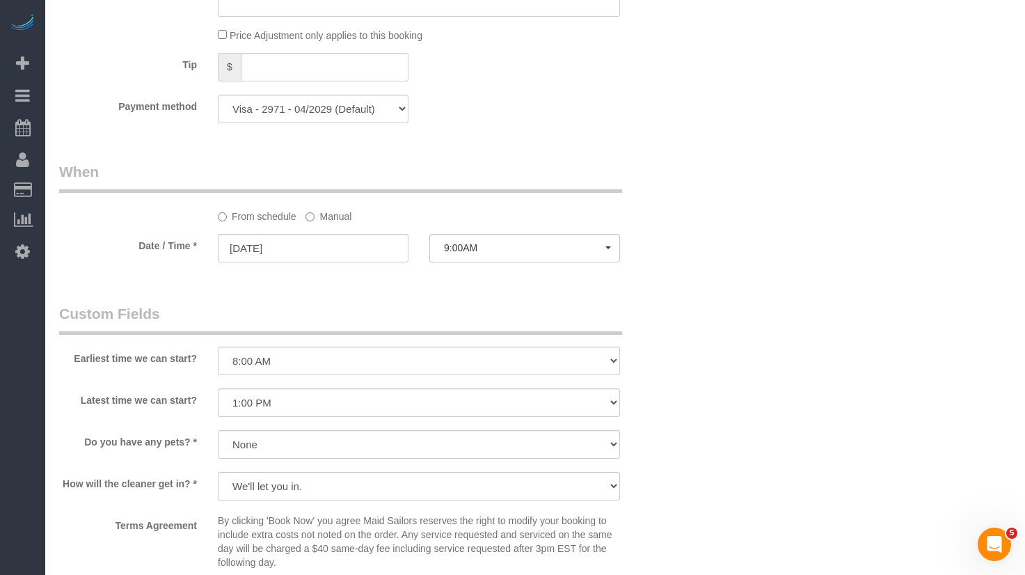
scroll to position [1567, 0]
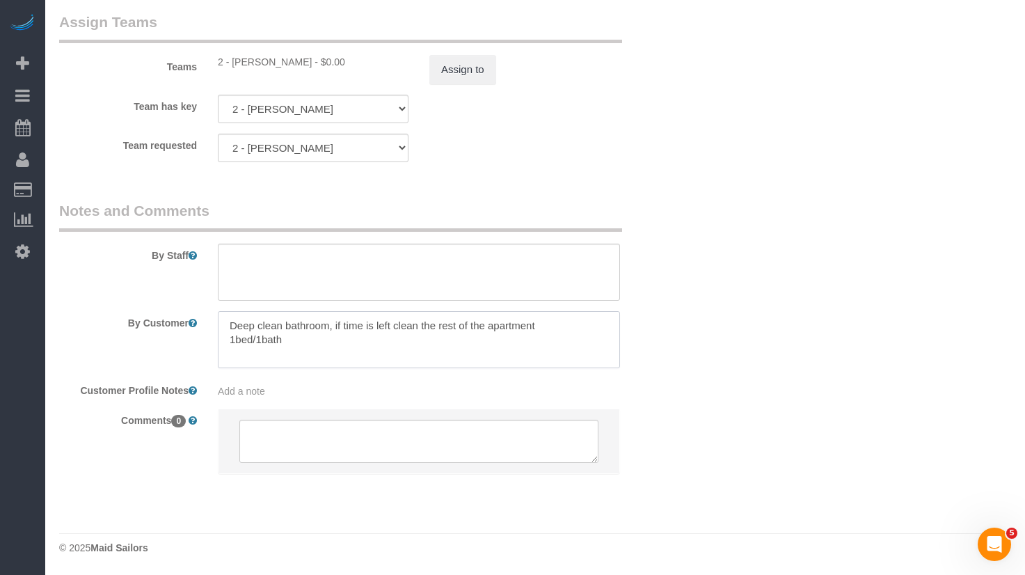
click at [350, 341] on textarea at bounding box center [419, 339] width 402 height 57
click at [359, 334] on textarea at bounding box center [419, 339] width 402 height 57
click at [335, 328] on textarea at bounding box center [419, 339] width 402 height 57
click at [385, 326] on textarea at bounding box center [419, 339] width 402 height 57
click at [417, 323] on textarea at bounding box center [419, 339] width 402 height 57
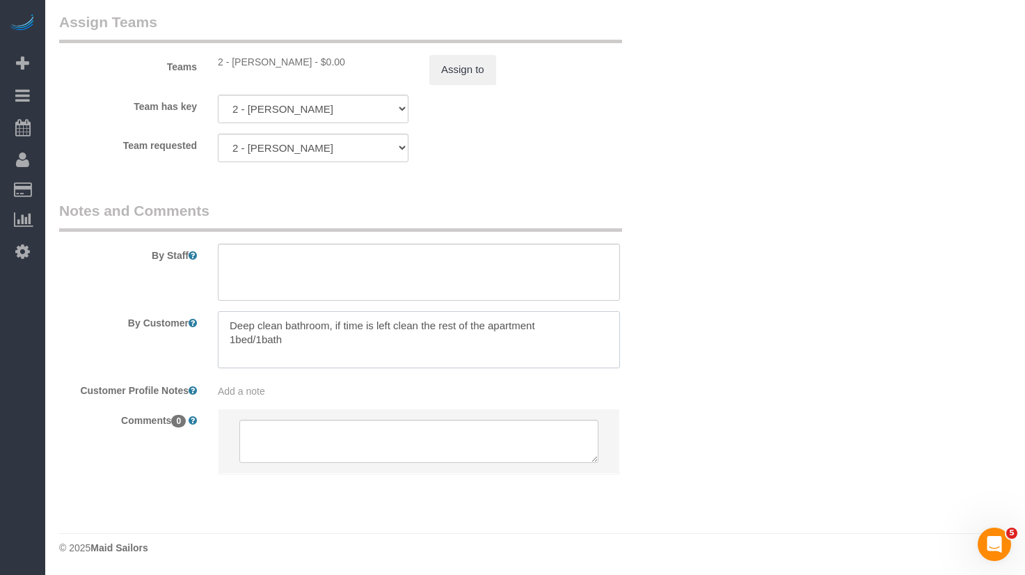
click at [439, 321] on textarea at bounding box center [419, 339] width 402 height 57
type textarea "Deep clean bathroom, if time is left clean the kitchen, floors and the rest of …"
click at [435, 349] on textarea at bounding box center [419, 339] width 402 height 57
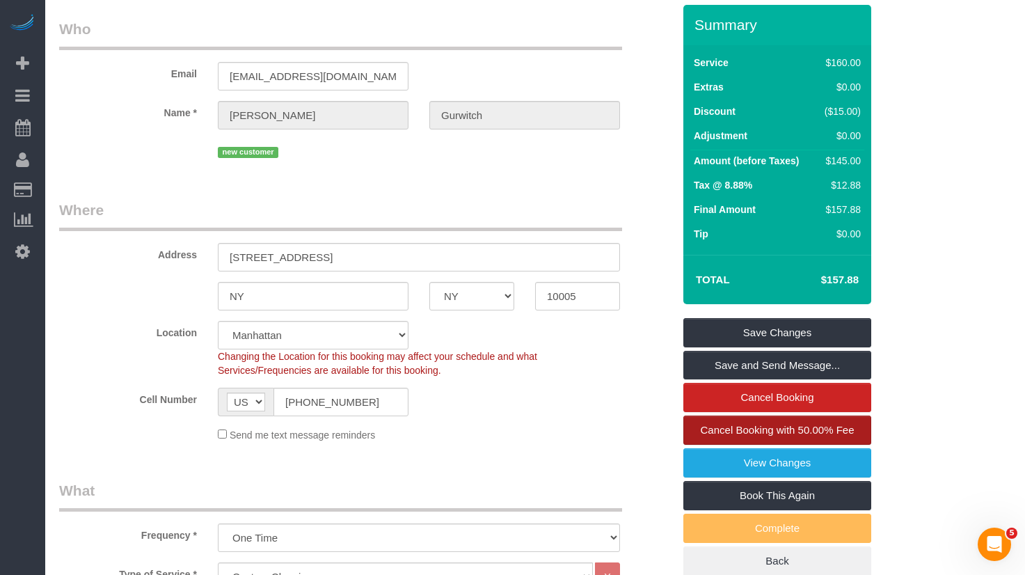
scroll to position [56, 0]
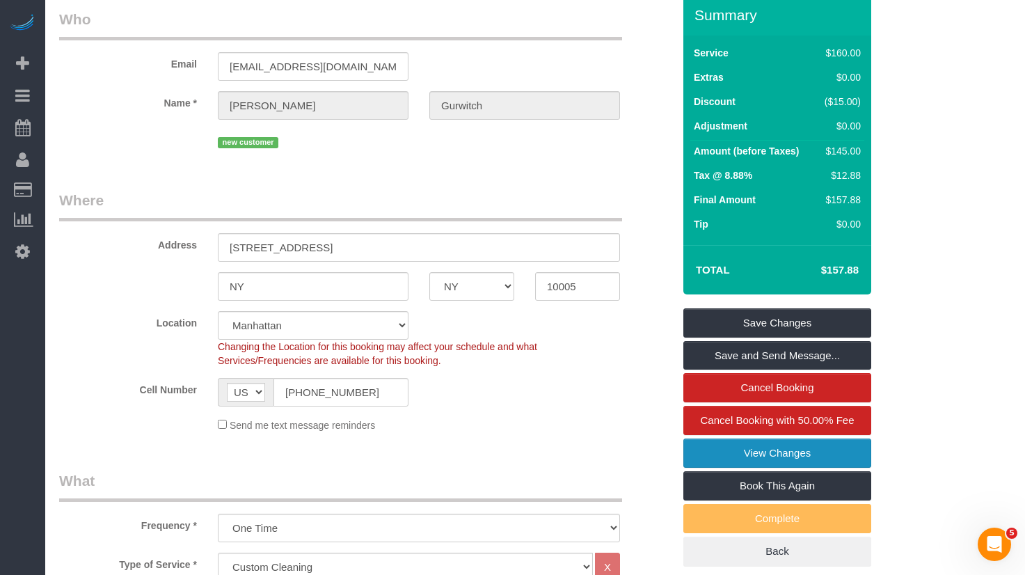
click at [794, 460] on link "View Changes" at bounding box center [777, 452] width 188 height 29
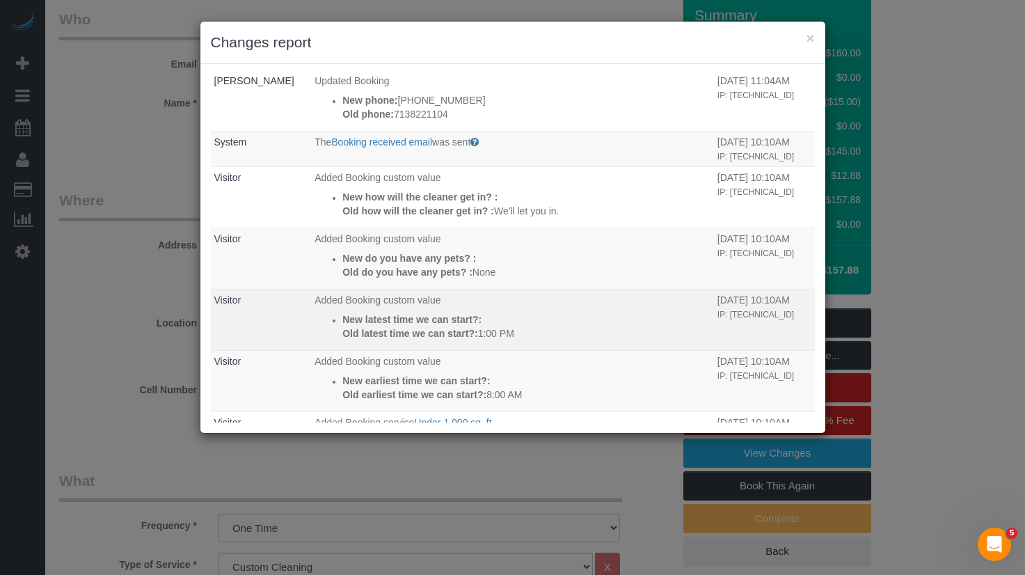
scroll to position [281, 0]
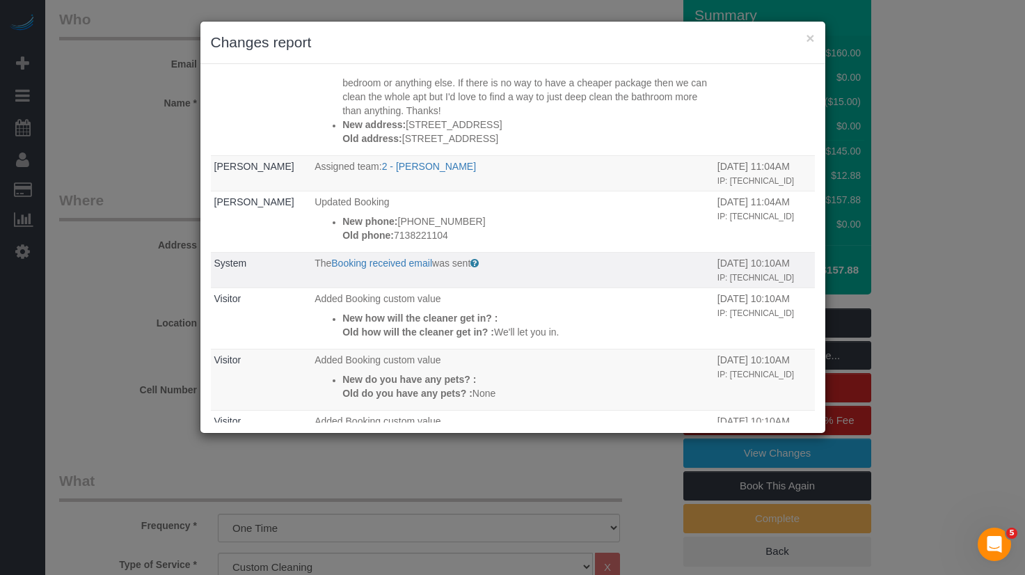
click at [375, 253] on td "The Booking received email was sent Sent to customer to confirm that the bookin…" at bounding box center [512, 269] width 403 height 35
click at [373, 263] on link "Booking received email" at bounding box center [381, 262] width 101 height 11
click at [812, 39] on button "×" at bounding box center [809, 38] width 8 height 15
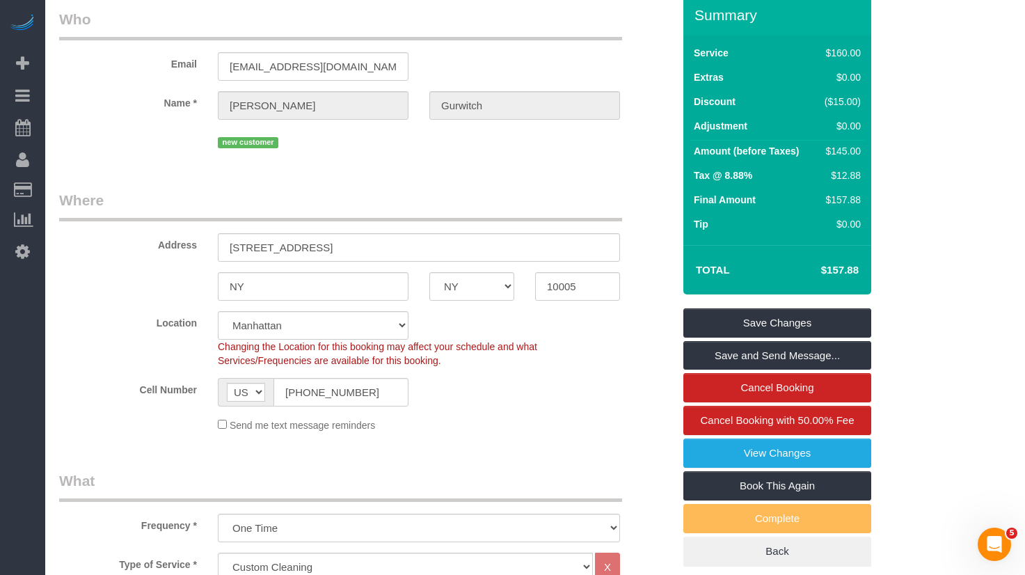
click at [840, 269] on h4 "$157.88" at bounding box center [818, 270] width 79 height 12
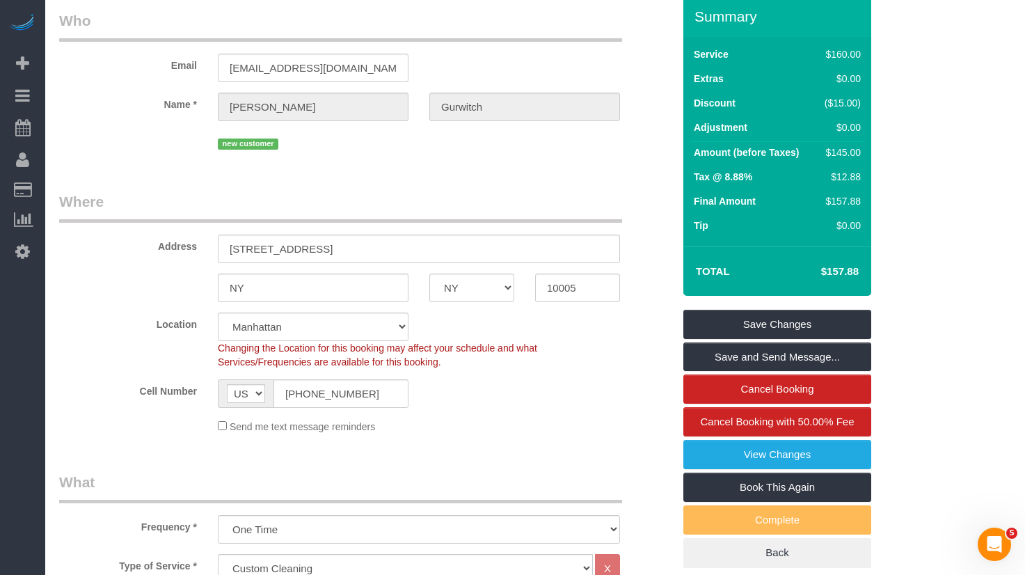
click at [840, 270] on h4 "$157.88" at bounding box center [818, 272] width 79 height 12
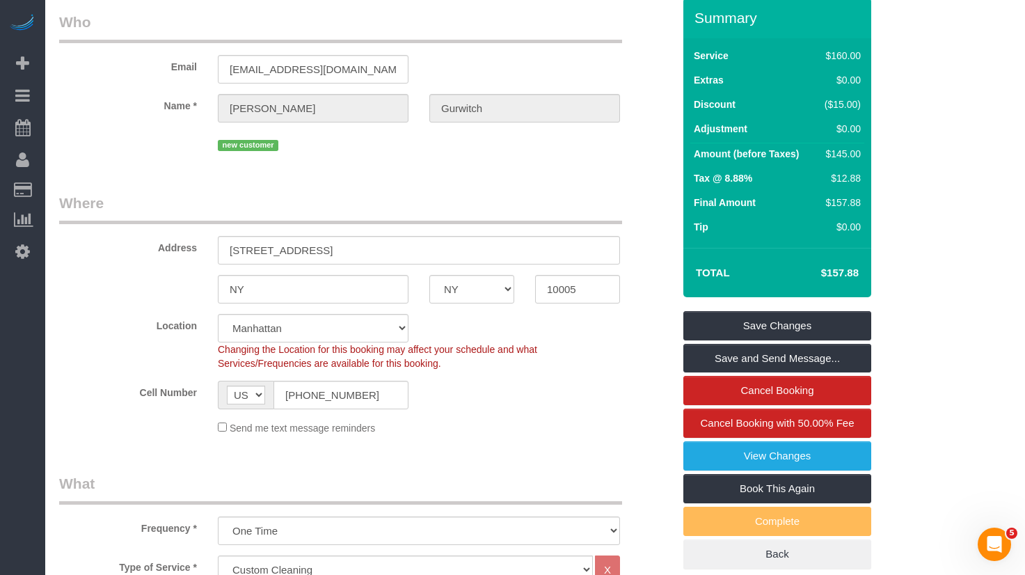
copy div "$157.88 Save Changes Save and Send Message... Cancel Booking Cancel Booking wit…"
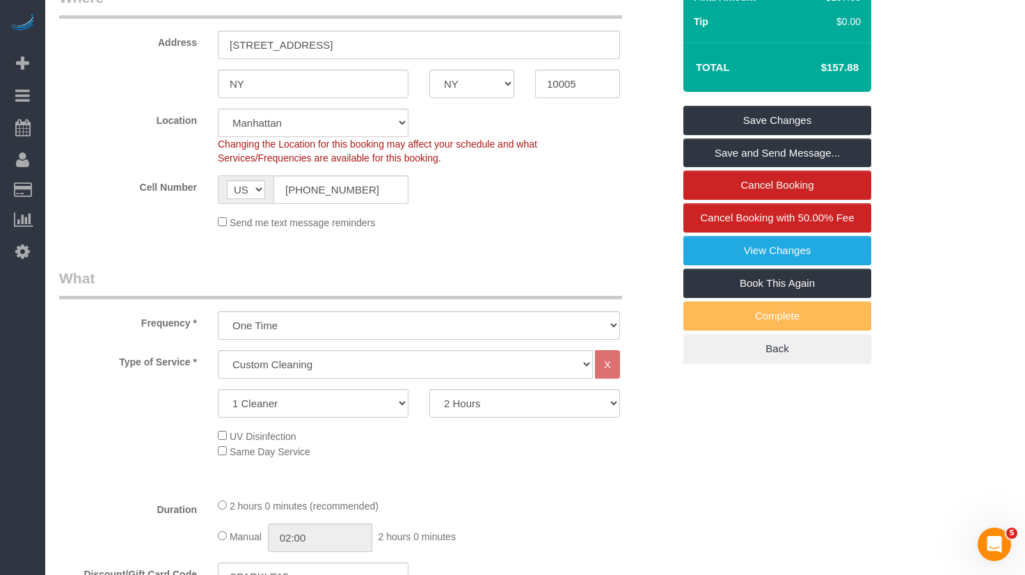
scroll to position [0, 0]
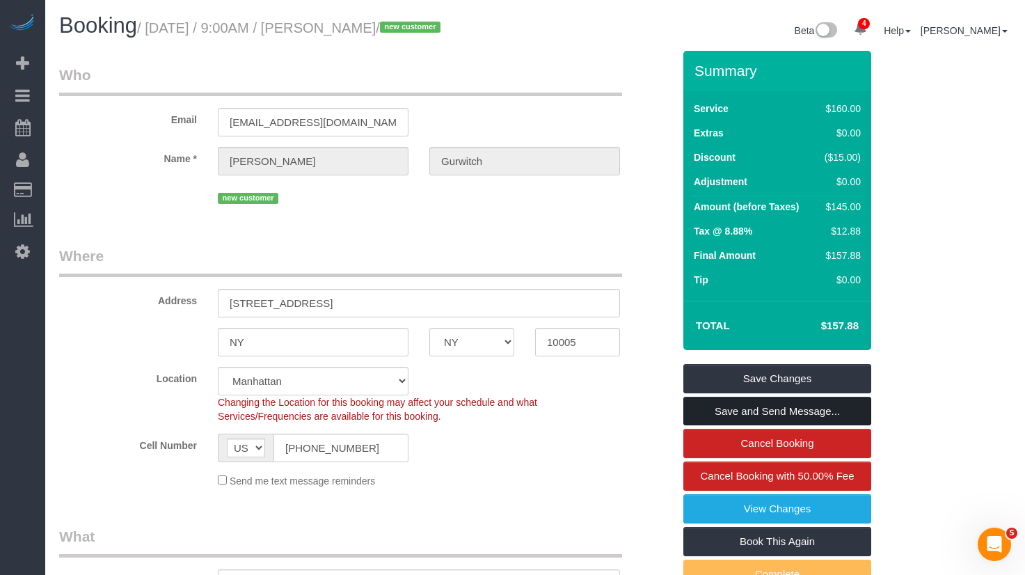
click at [732, 415] on link "Save and Send Message..." at bounding box center [777, 410] width 188 height 29
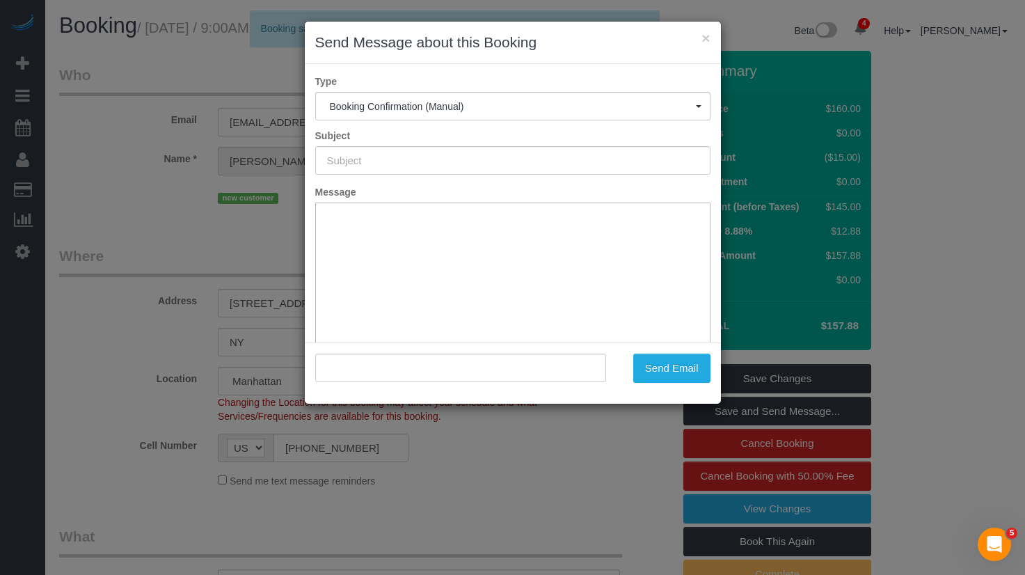
type input "Cleaning Confirmed for [DATE] 9:00am"
type input ""[PERSON_NAME]" <[EMAIL_ADDRESS][DOMAIN_NAME]>"
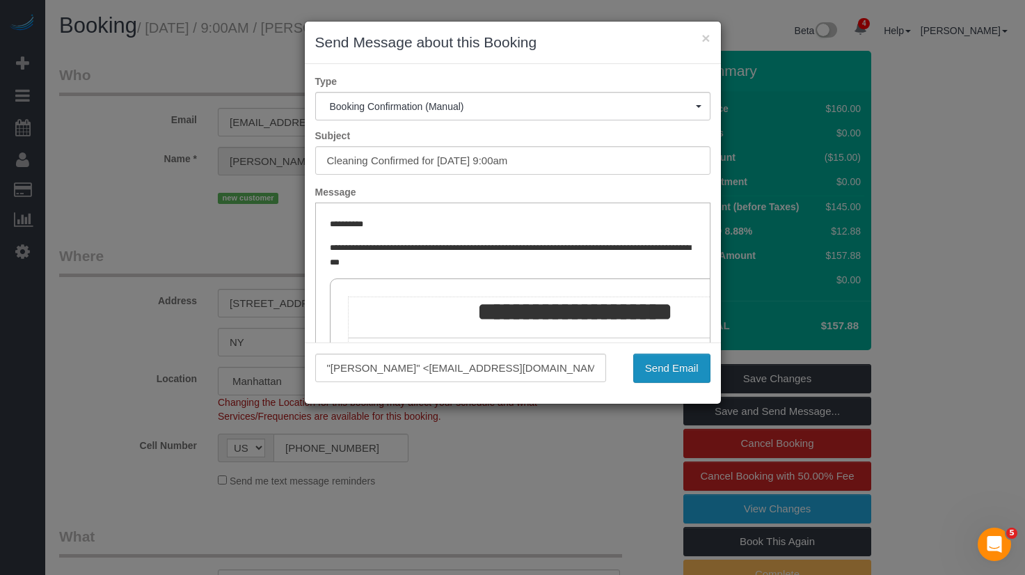
click at [659, 366] on button "Send Email" at bounding box center [671, 367] width 77 height 29
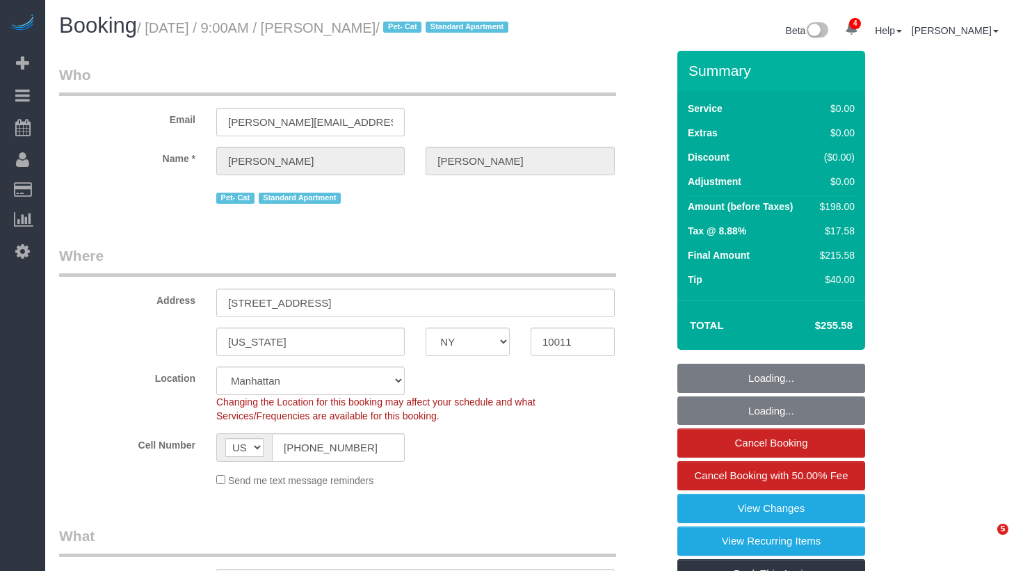
select select "NY"
select select "string:stripe-pm_1QWHCC4VGloSiKo7D7fErAN5"
select select "spot1"
select select "number:57"
select select "number:72"
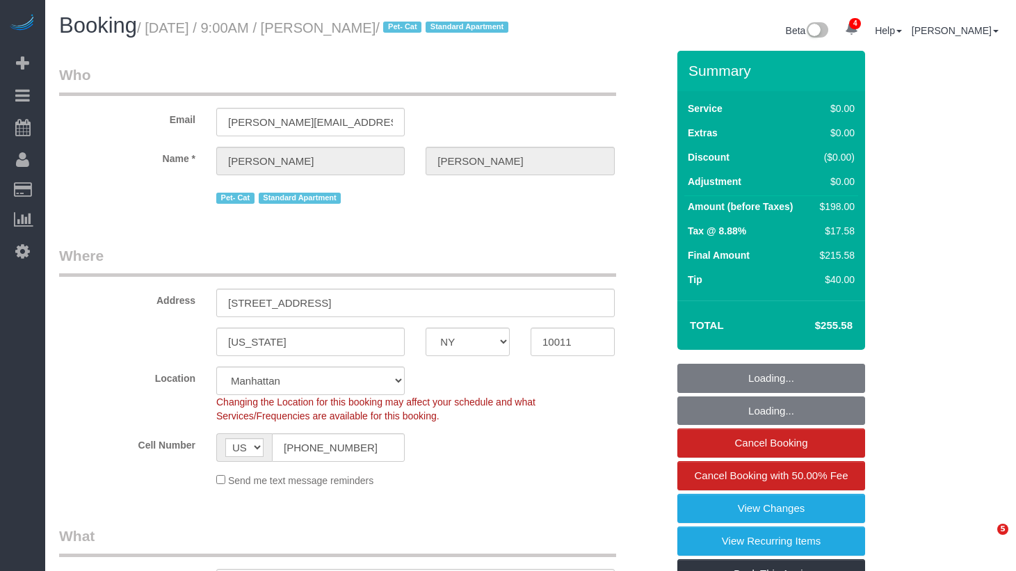
select select "number:14"
select select "number:6"
select select "2"
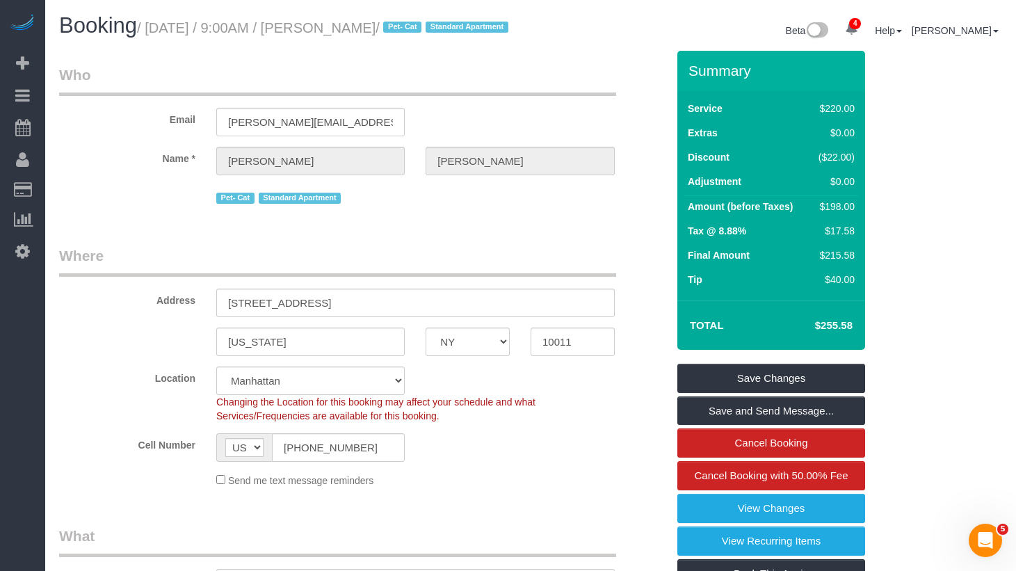
click at [300, 112] on div "Email [PERSON_NAME][EMAIL_ADDRESS][PERSON_NAME][DOMAIN_NAME]" at bounding box center [363, 101] width 629 height 72
drag, startPoint x: 436, startPoint y: 26, endPoint x: 159, endPoint y: 28, distance: 277.5
click at [159, 28] on small "/ [DATE] / 9:00AM / [PERSON_NAME] / Pet- Cat Standard Apartment" at bounding box center [325, 27] width 376 height 15
copy small "[DATE] / 9:00AM / [PERSON_NAME]"
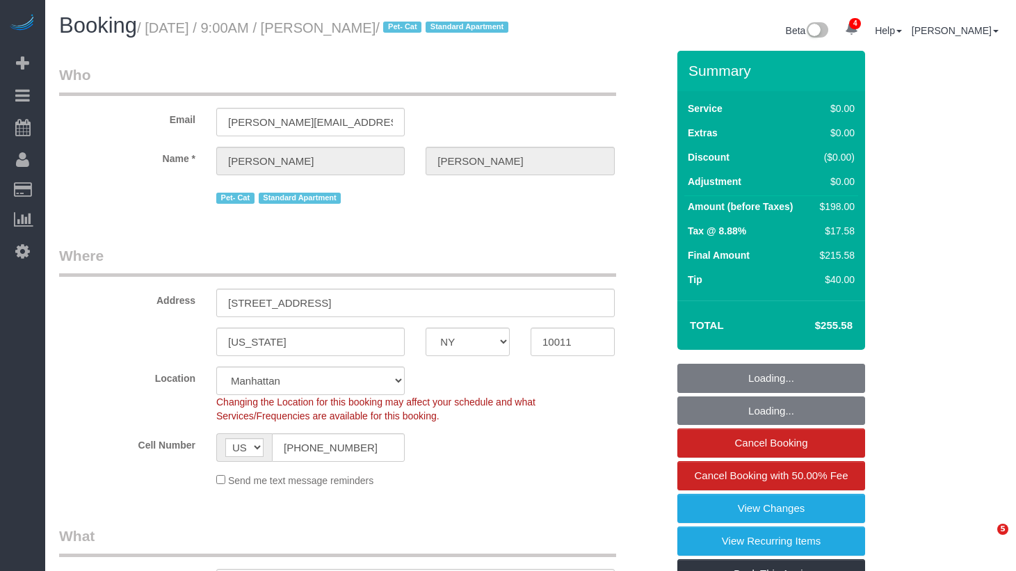
select select "NY"
select select "string:stripe-pm_1QWHCC4VGloSiKo7D7fErAN5"
select select "number:57"
select select "number:72"
select select "number:14"
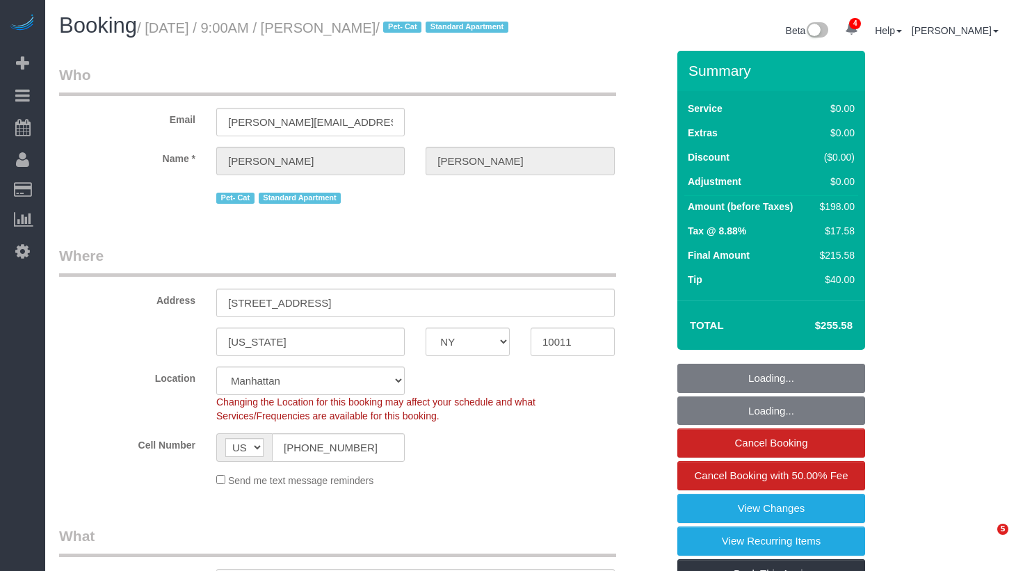
select select "number:6"
select select "2"
select select "spot1"
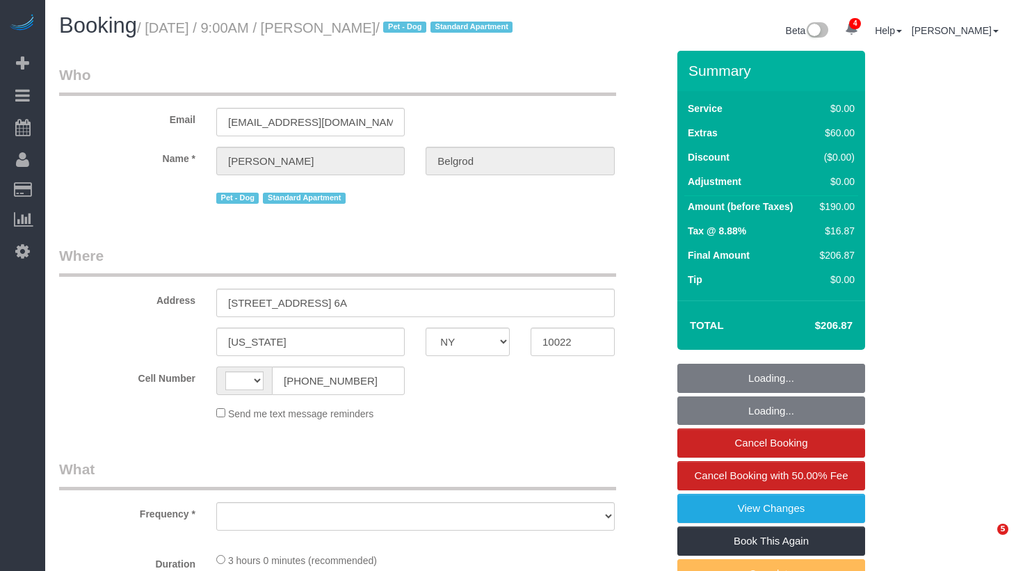
select select "NY"
select select "string:US"
select select "number:56"
select select "number:70"
select select "number:13"
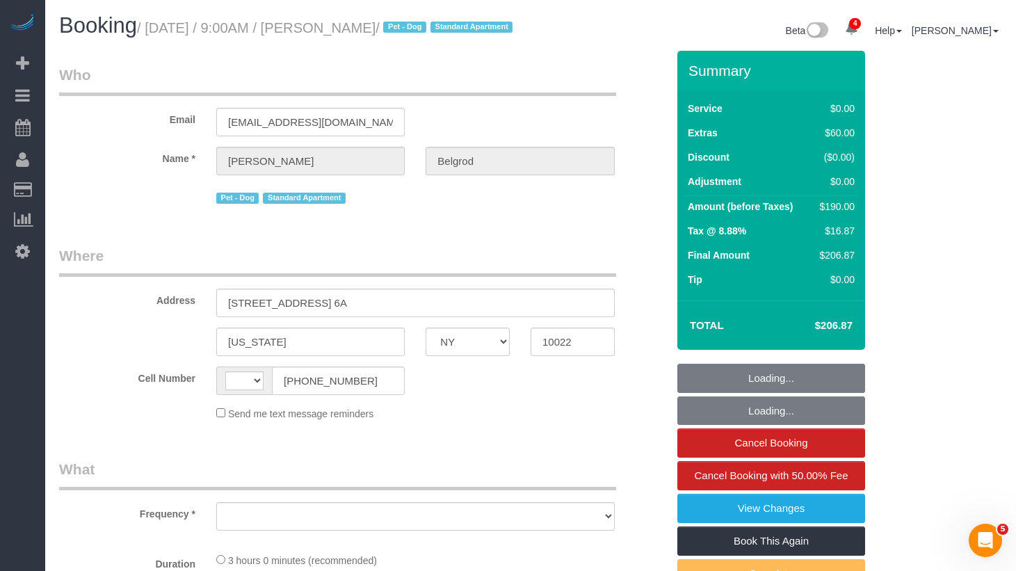
select select "number:5"
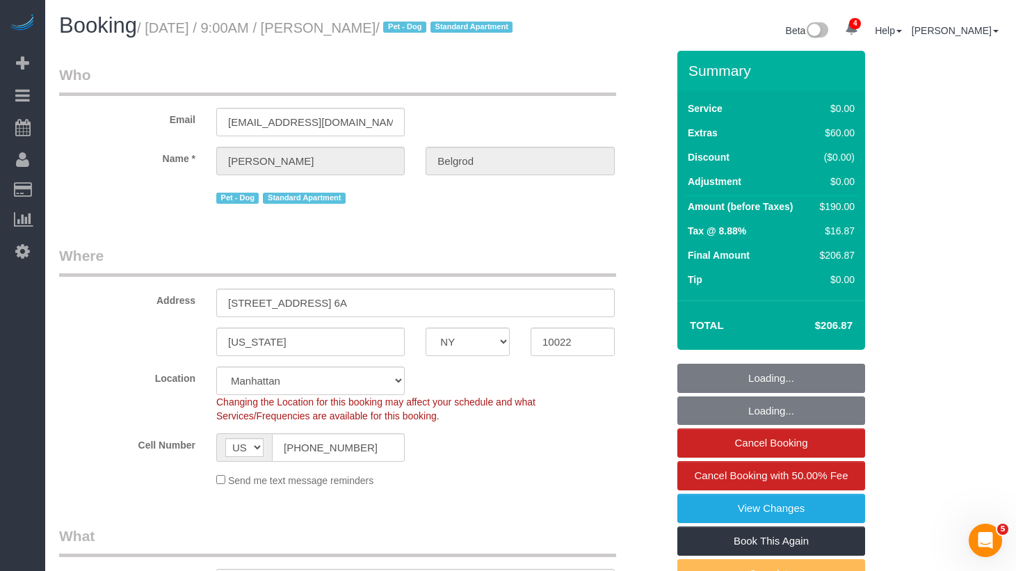
select select "object:811"
select select "string:stripe-pm_1S059V4VGloSiKo7j4cBYnmj"
drag, startPoint x: 426, startPoint y: 29, endPoint x: 354, endPoint y: 25, distance: 72.5
click at [335, 29] on small "/ August 27, 2025 / 9:00AM / David Belgrod / Pet - Dog Standard Apartment" at bounding box center [327, 27] width 380 height 15
select select "object:923"
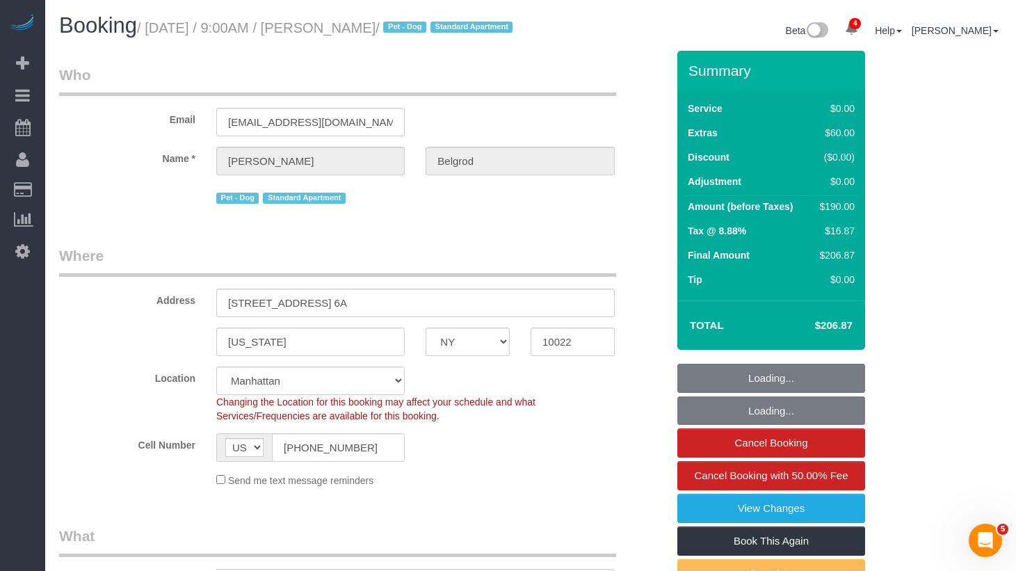
select select "1"
select select "spot1"
copy small "David Belgrod"
select select "1"
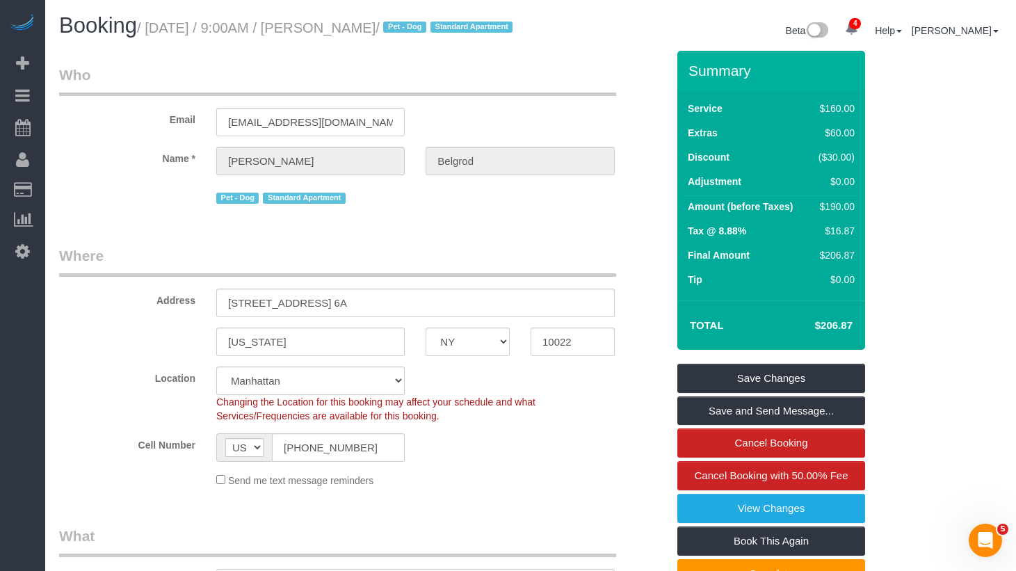
drag, startPoint x: 374, startPoint y: 86, endPoint x: 419, endPoint y: 40, distance: 65.4
click at [376, 83] on legend "Who" at bounding box center [337, 80] width 557 height 31
drag, startPoint x: 403, startPoint y: 31, endPoint x: 156, endPoint y: 31, distance: 246.9
click at [156, 31] on small "/ August 27, 2025 / 9:00AM / David Belgrod / Pet - Dog Standard Apartment" at bounding box center [327, 27] width 380 height 15
copy small "August 27, 2025 / 9:00AM / David Belgrod"
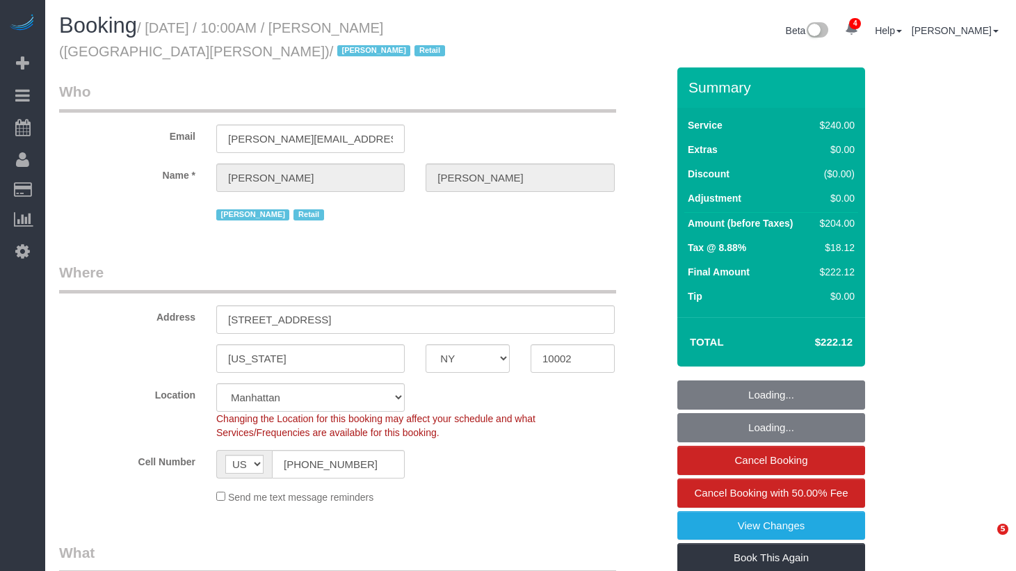
select select "NY"
select select "number:89"
select select "number:90"
select select "number:15"
select select "number:7"
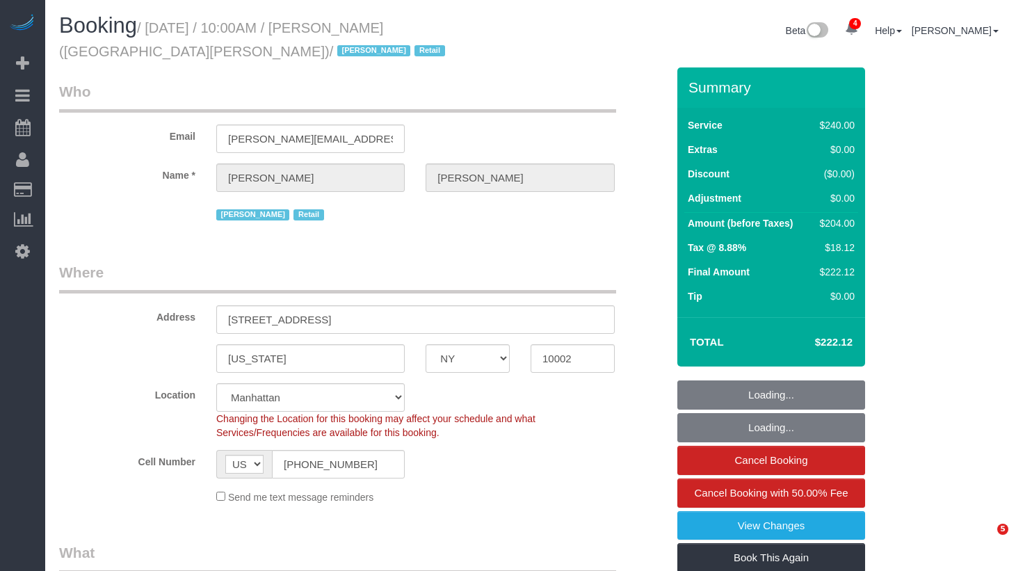
select select "spot1"
select select "2"
select select "90"
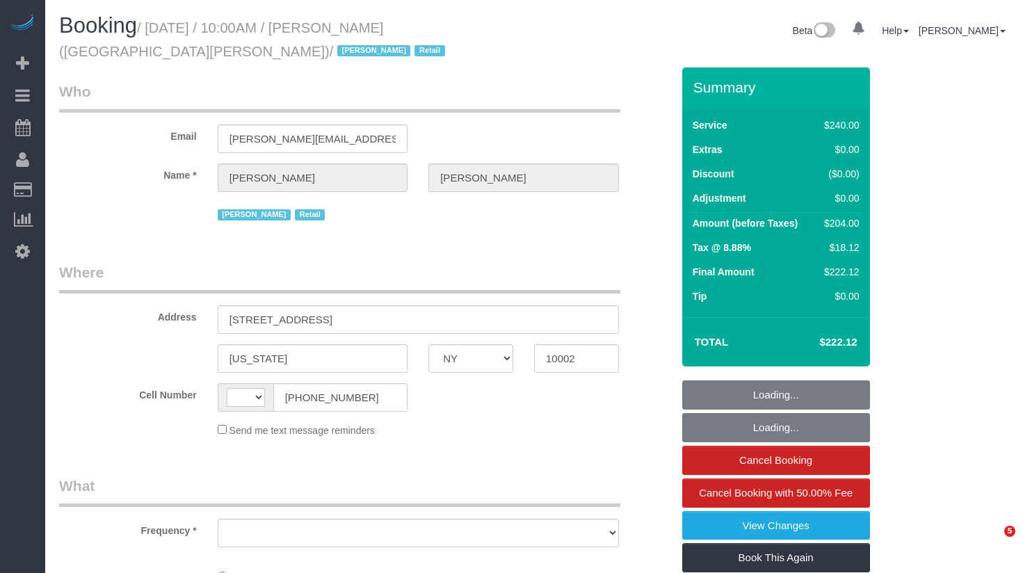
select select "NY"
select select "object:421"
select select "number:89"
select select "number:90"
select select "number:15"
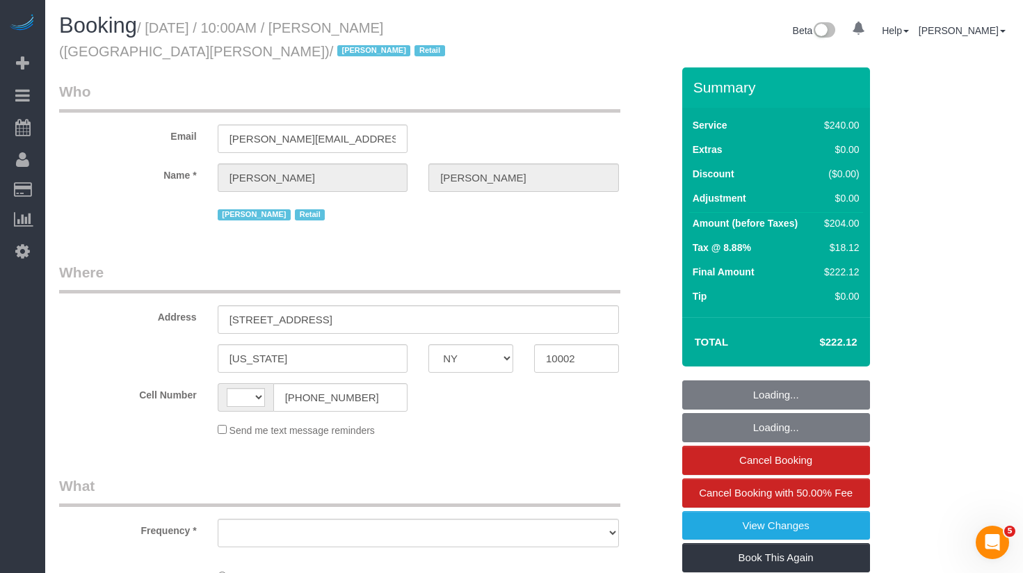
select select "number:7"
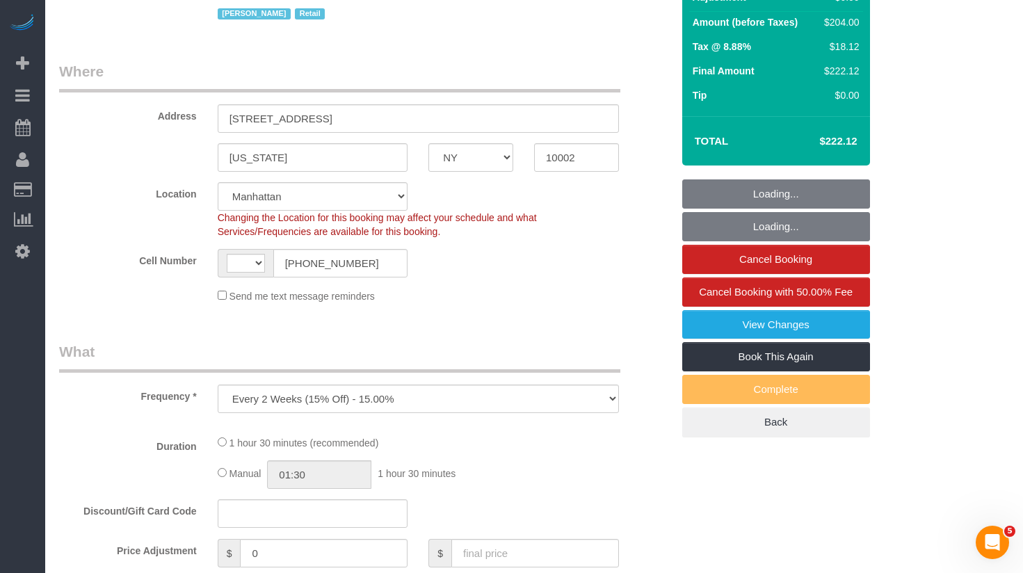
select select "object:576"
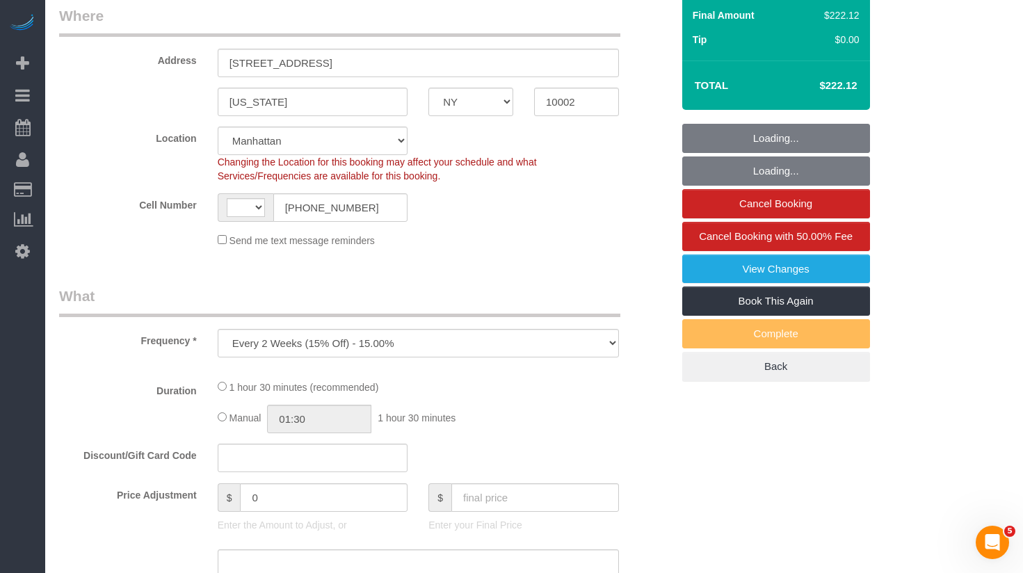
select select "string:[GEOGRAPHIC_DATA]"
select select "string:stripe-pm_1QIcSx4VGloSiKo7YBGSrmhK"
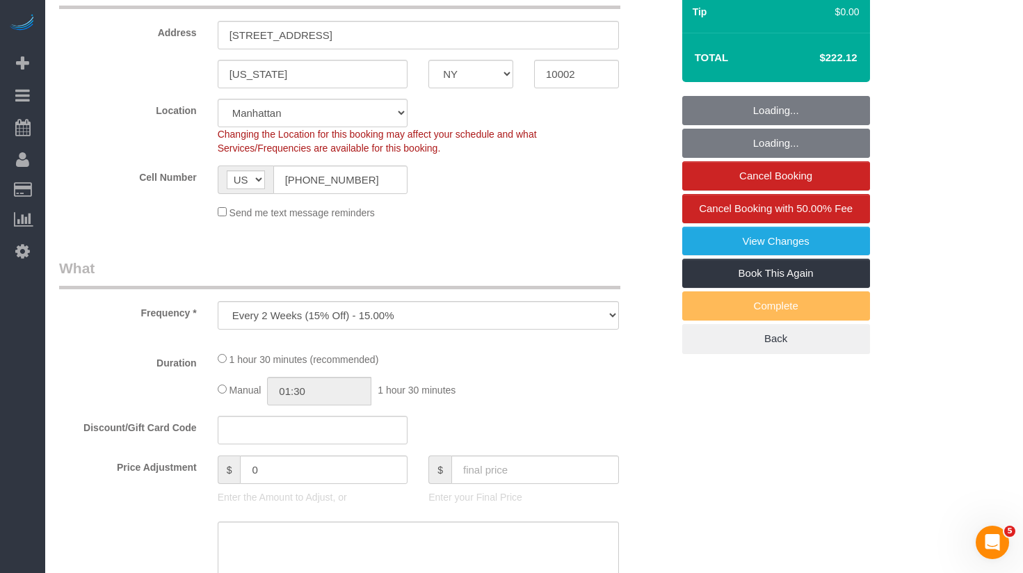
select select "spot1"
select select "2"
select select "90"
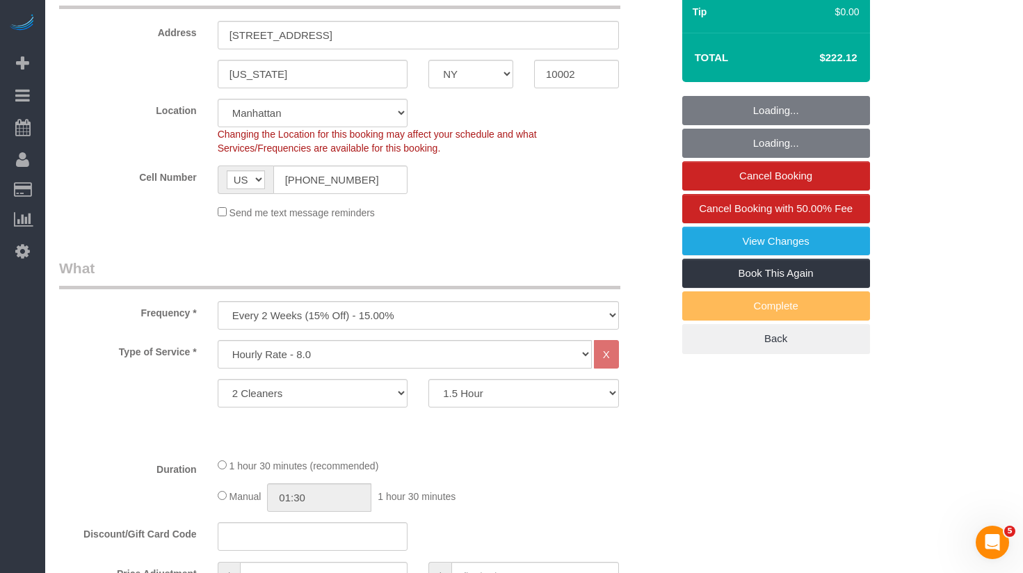
scroll to position [289, 0]
